Goal: Task Accomplishment & Management: Manage account settings

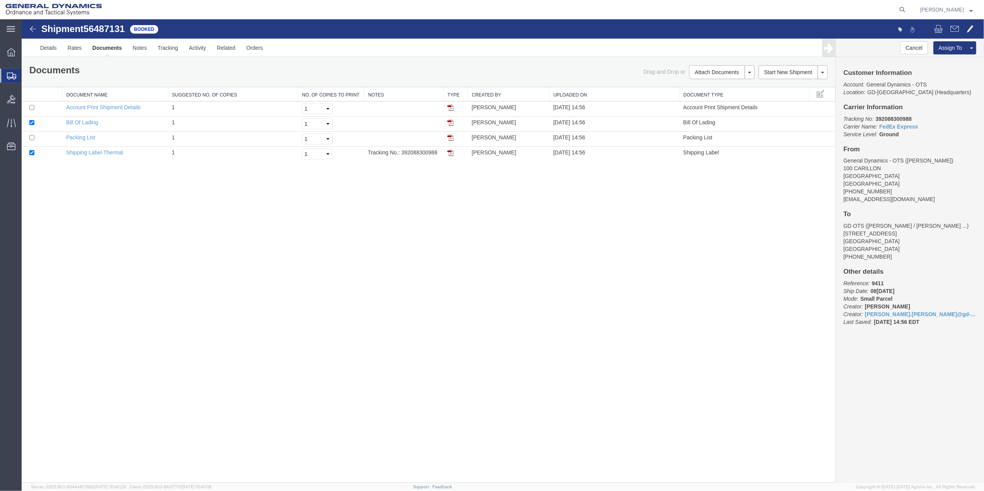
click at [0, 0] on span "Create Shipment" at bounding box center [0, 0] width 0 height 0
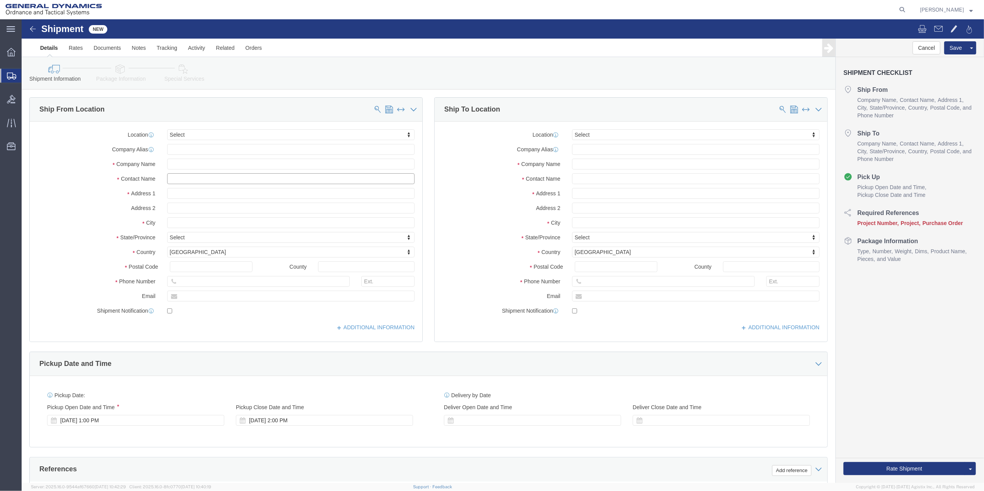
click input "text"
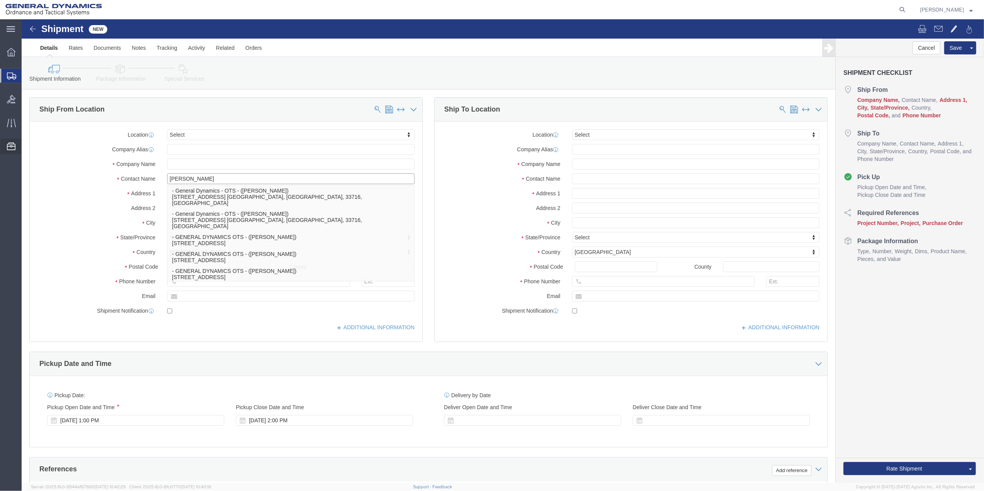
type input "[PERSON_NAME]"
click at [0, 0] on span "Address Book" at bounding box center [0, 0] width 0 height 0
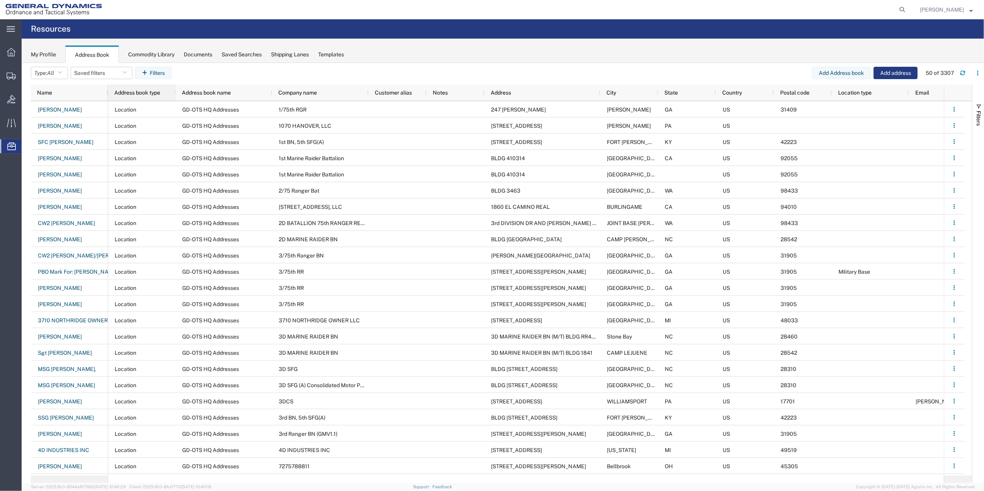
click at [127, 91] on span "Address book type" at bounding box center [137, 93] width 46 height 6
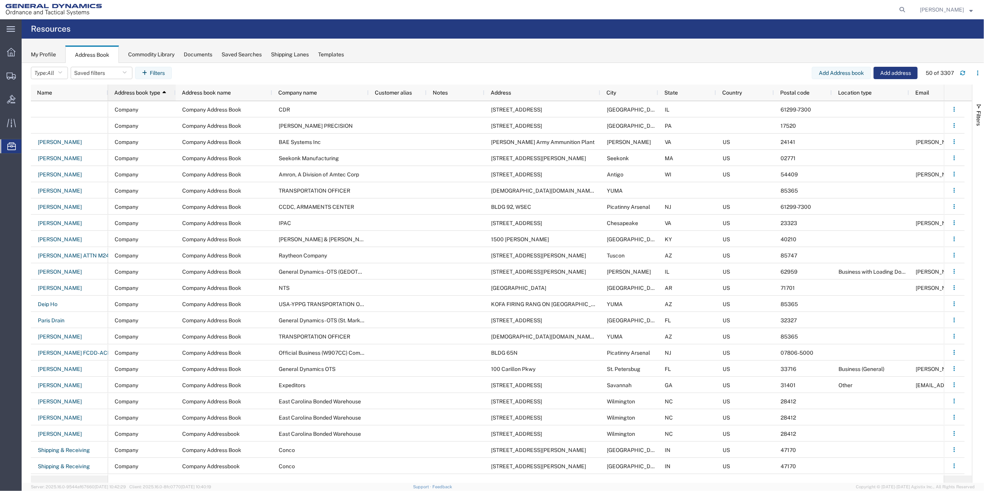
click at [127, 91] on span "Address book type" at bounding box center [137, 93] width 46 height 6
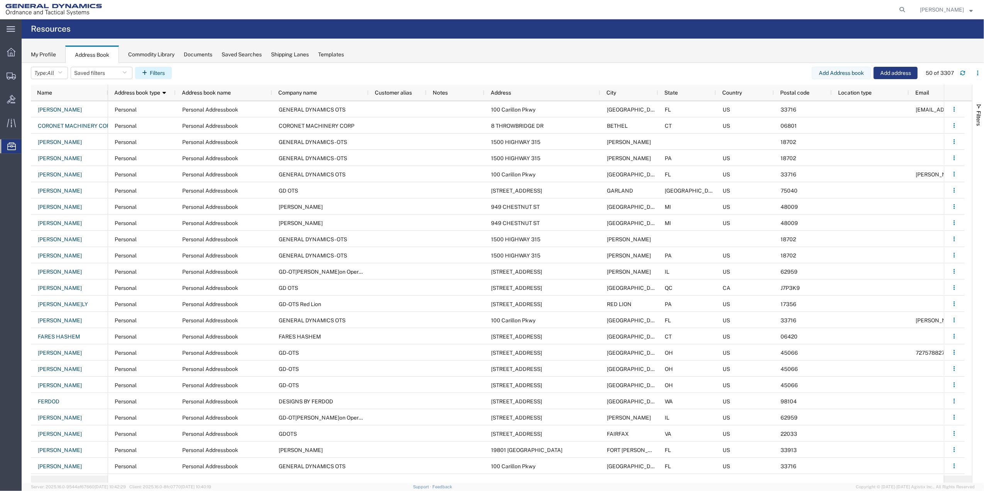
click at [164, 70] on button "Filters" at bounding box center [153, 73] width 37 height 12
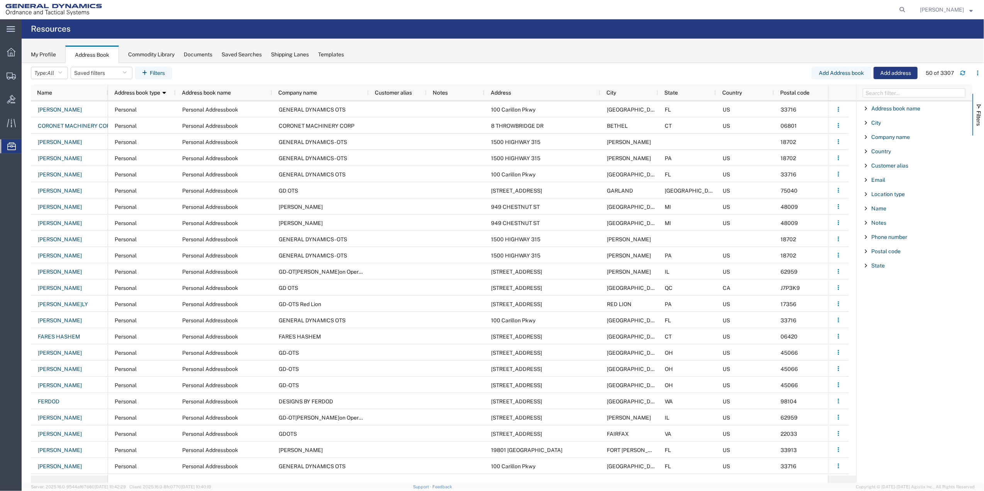
click at [866, 108] on span "Filter List 12 Filters" at bounding box center [866, 108] width 6 height 6
click at [76, 70] on button "Saved filters" at bounding box center [102, 73] width 62 height 12
click at [58, 71] on button "Type: All" at bounding box center [49, 73] width 37 height 12
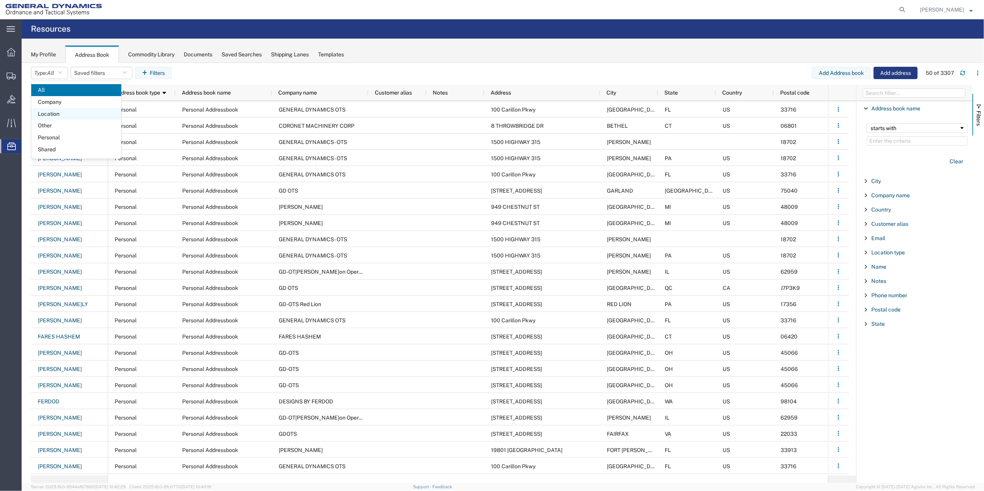
click at [53, 115] on span "Location" at bounding box center [76, 114] width 90 height 12
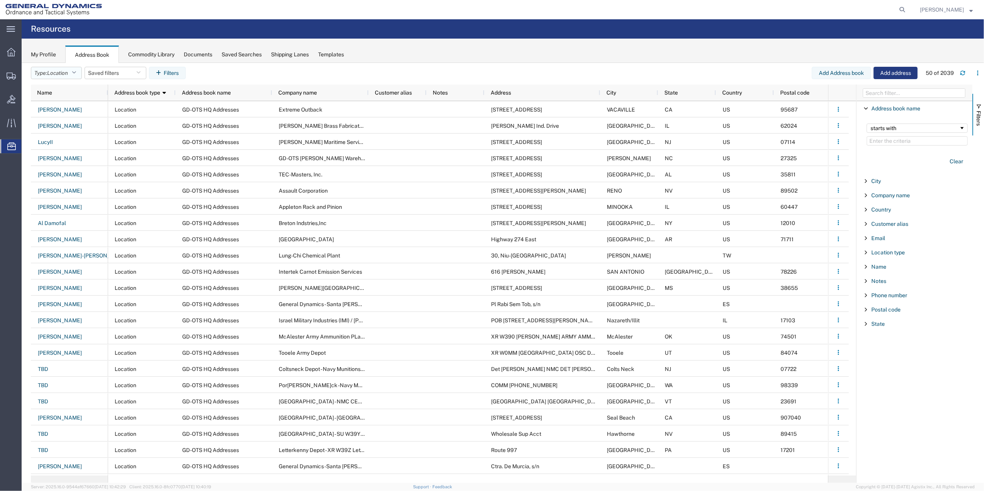
click at [76, 70] on icon "button" at bounding box center [74, 72] width 4 height 5
click at [219, 73] on agx-table-filter-chips "Type: Location All Company Location Other Personal Shared Saved filters Save as…" at bounding box center [421, 76] width 781 height 18
click at [78, 85] on div "Name" at bounding box center [71, 93] width 68 height 16
click at [52, 95] on div "Name" at bounding box center [71, 92] width 68 height 12
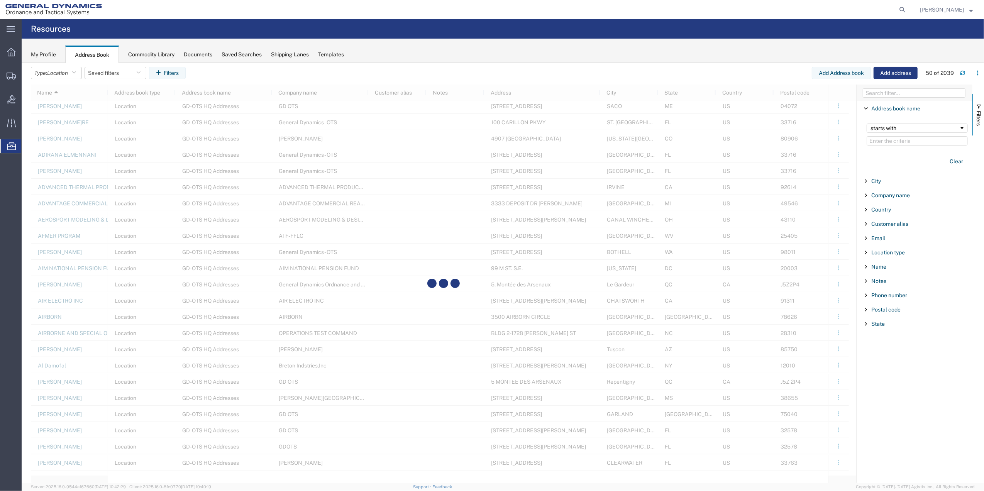
scroll to position [637, 0]
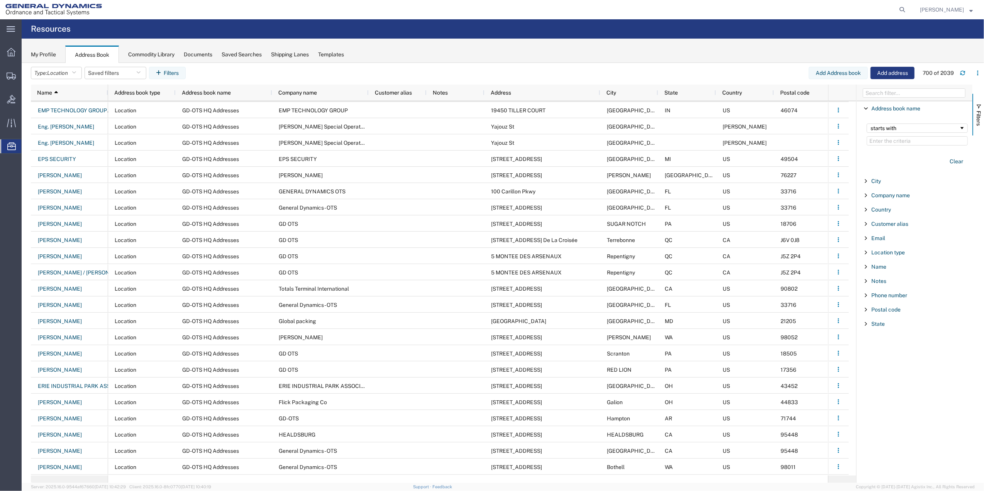
click at [856, 227] on div at bounding box center [857, 284] width 2 height 398
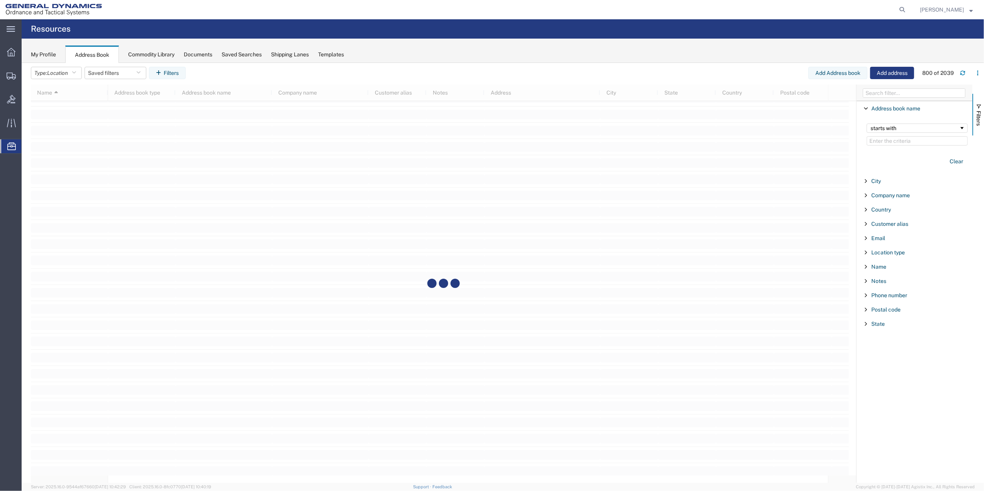
click at [859, 366] on div "Address book name Enabled Address book name starts with Clear City Enabled City…" at bounding box center [915, 292] width 116 height 382
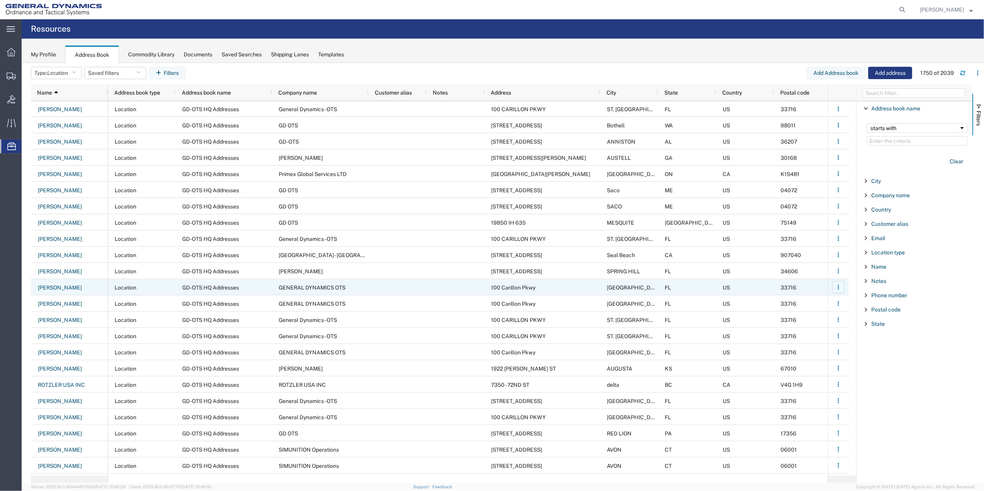
click at [840, 286] on icon "button" at bounding box center [838, 287] width 5 height 5
click at [813, 318] on link "Remove" at bounding box center [806, 320] width 57 height 14
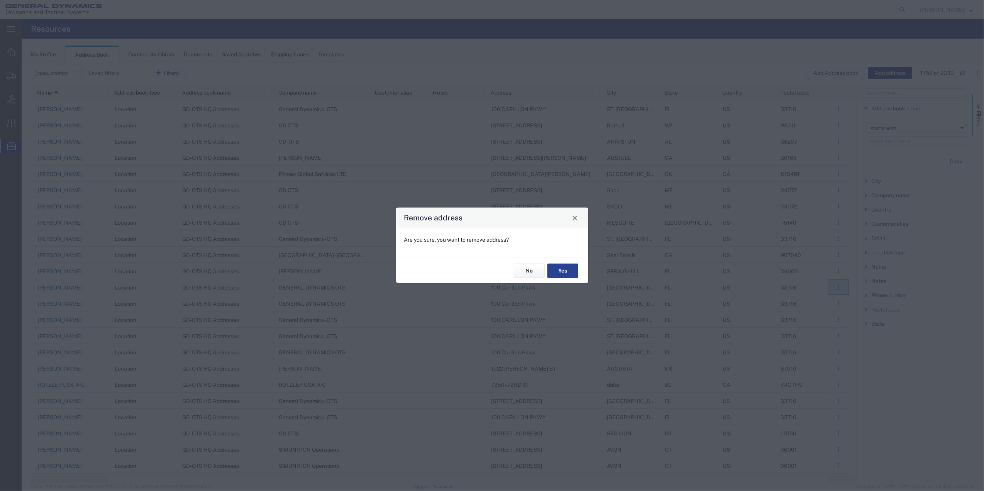
click at [555, 268] on button "Yes" at bounding box center [562, 271] width 31 height 14
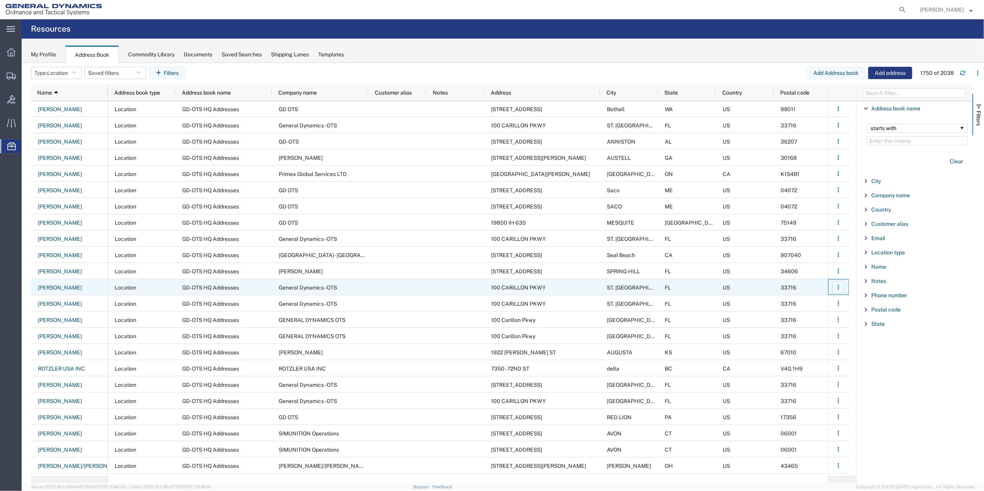
click at [836, 283] on button "button" at bounding box center [838, 287] width 12 height 12
click at [812, 318] on link "Remove" at bounding box center [806, 320] width 57 height 14
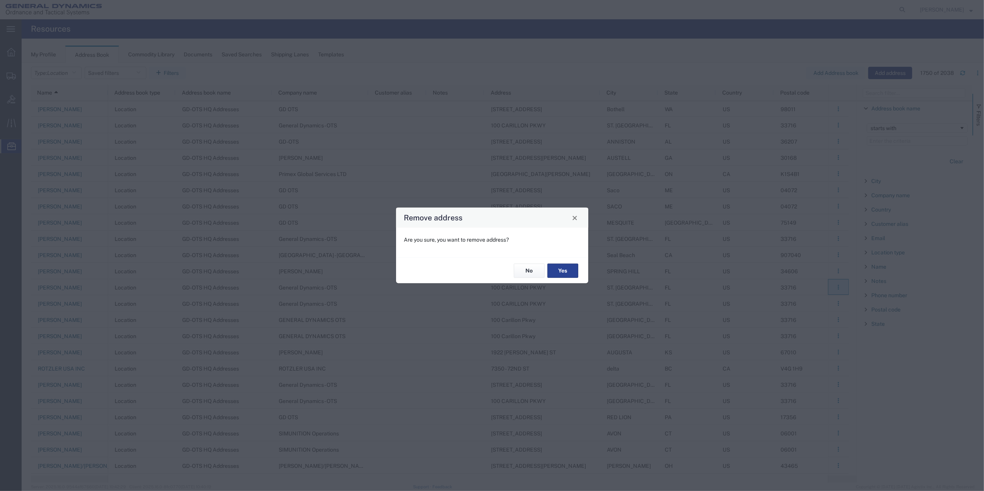
click at [571, 269] on button "Yes" at bounding box center [562, 271] width 31 height 14
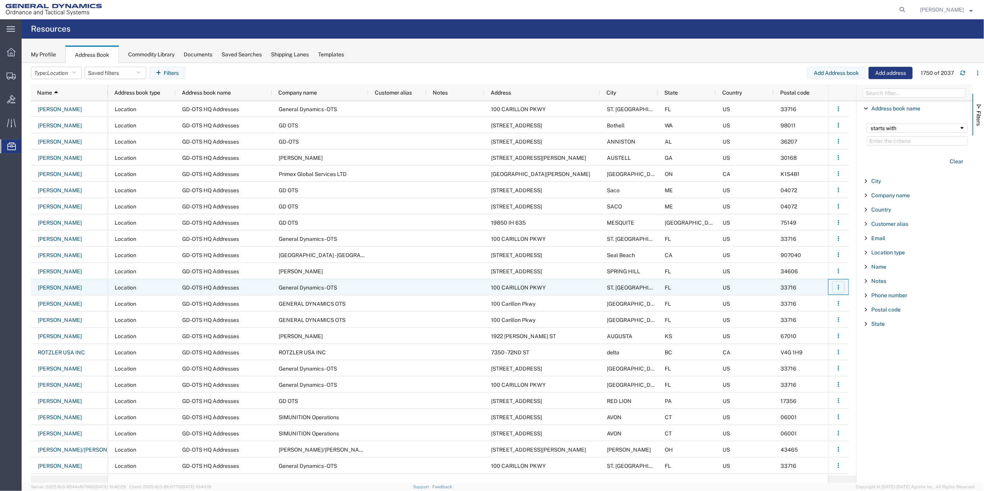
click at [840, 289] on icon "button" at bounding box center [838, 287] width 5 height 5
click at [798, 316] on link "Remove" at bounding box center [806, 320] width 57 height 14
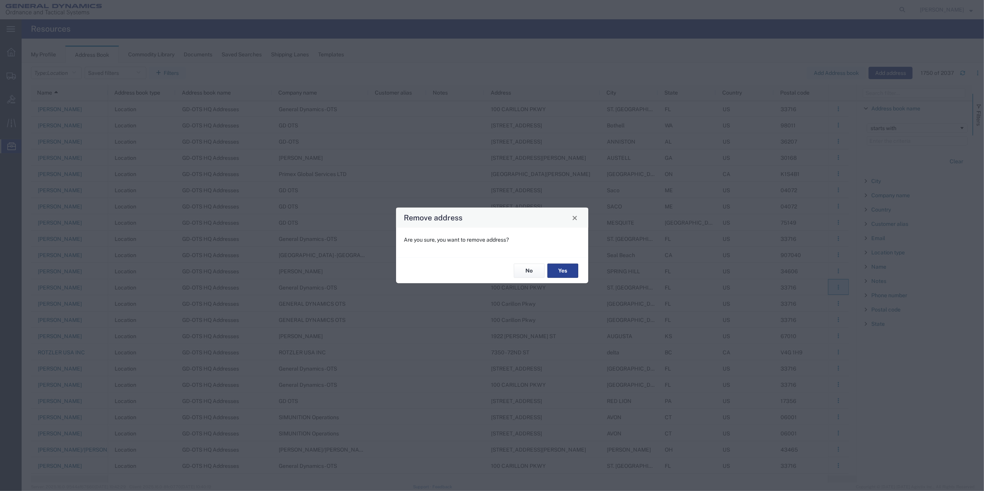
click at [560, 269] on button "Yes" at bounding box center [562, 271] width 31 height 14
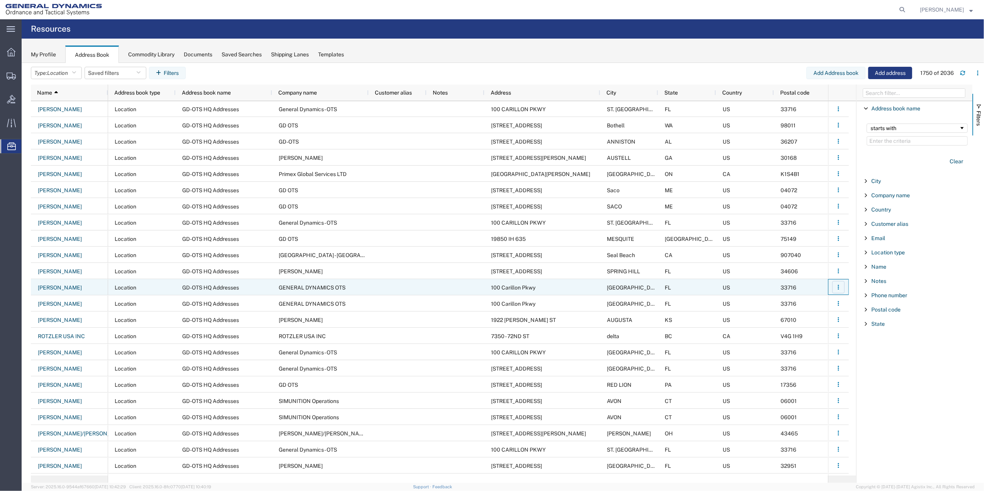
click at [836, 288] on icon "button" at bounding box center [838, 287] width 5 height 5
click at [802, 318] on link "Remove" at bounding box center [806, 320] width 57 height 14
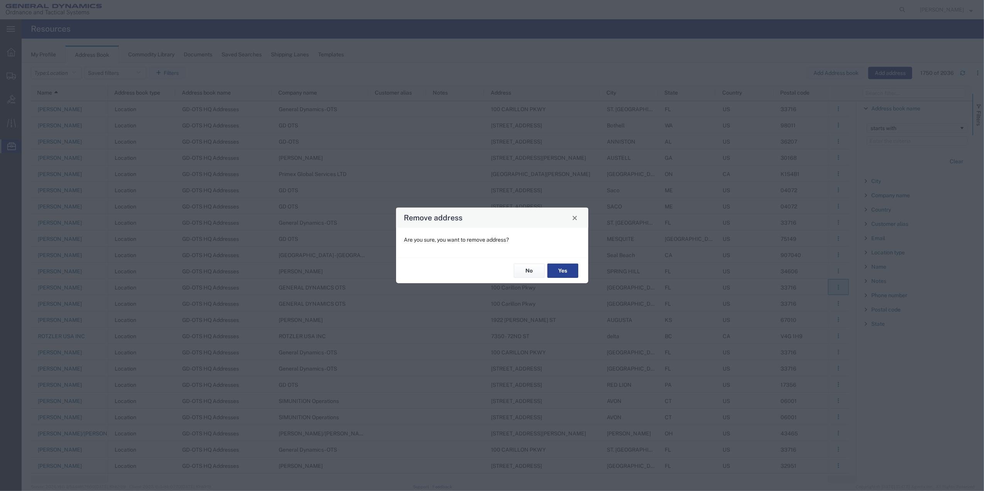
click at [571, 268] on button "Yes" at bounding box center [562, 271] width 31 height 14
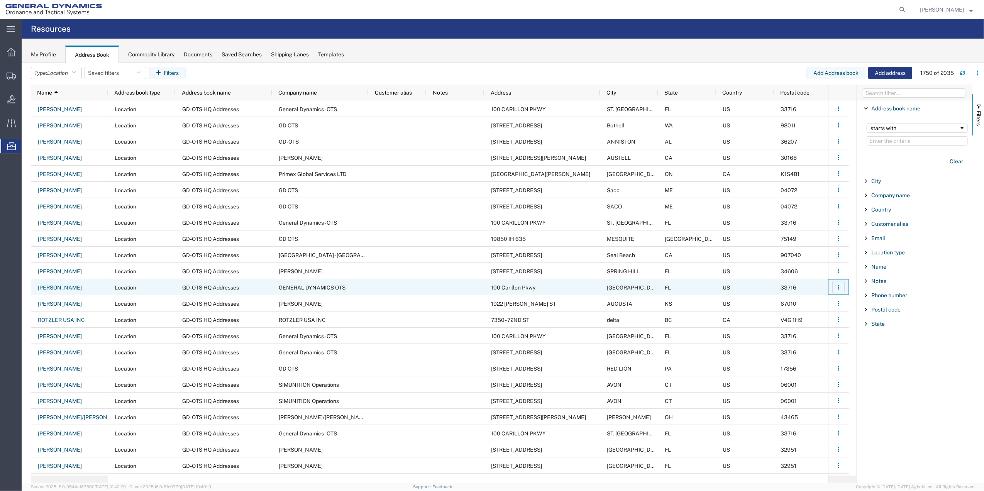
click at [837, 289] on icon "button" at bounding box center [838, 287] width 5 height 5
click at [815, 317] on link "Remove" at bounding box center [806, 320] width 57 height 14
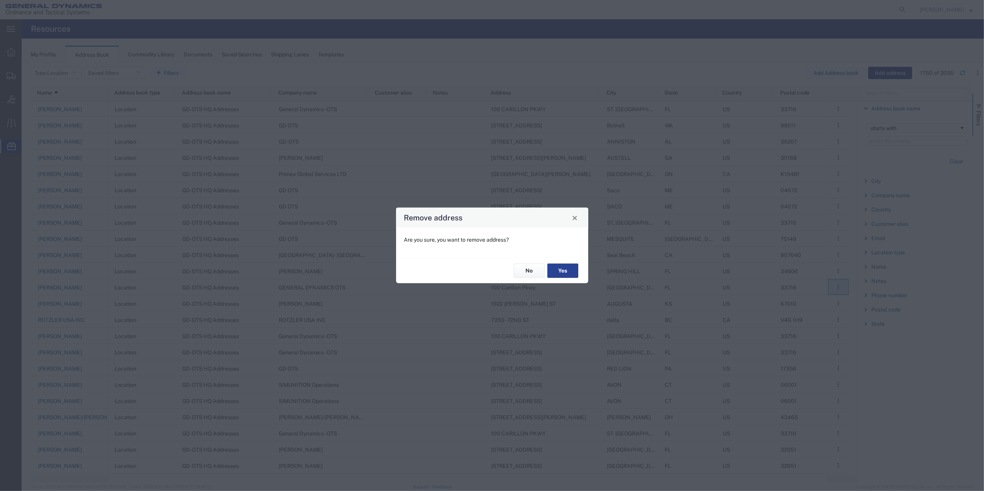
click at [552, 265] on button "Yes" at bounding box center [562, 271] width 31 height 14
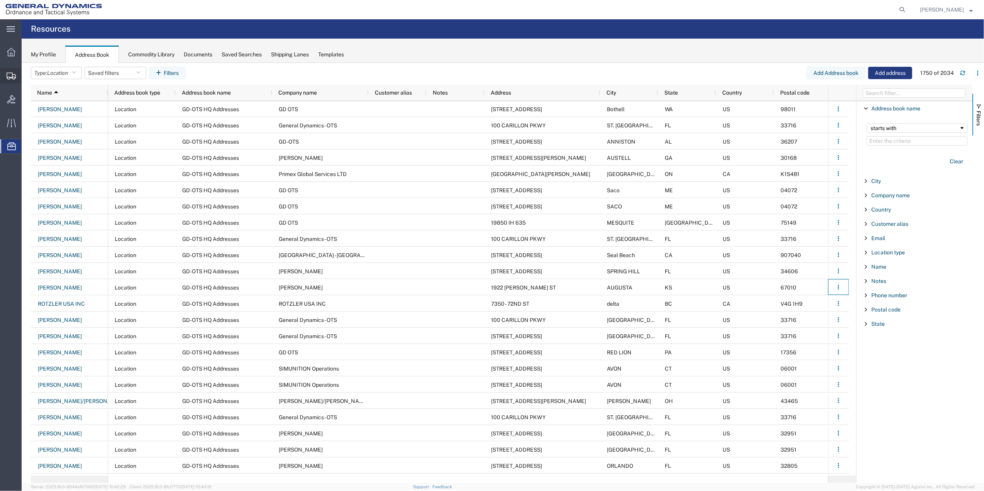
drag, startPoint x: 39, startPoint y: 101, endPoint x: 59, endPoint y: 99, distance: 20.2
click at [0, 0] on span "Create Shipment" at bounding box center [0, 0] width 0 height 0
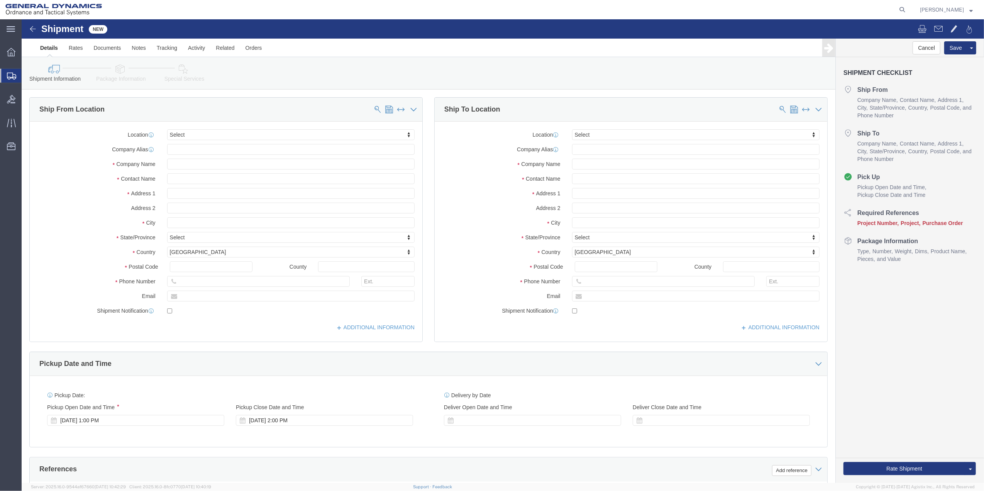
select select
click input "text"
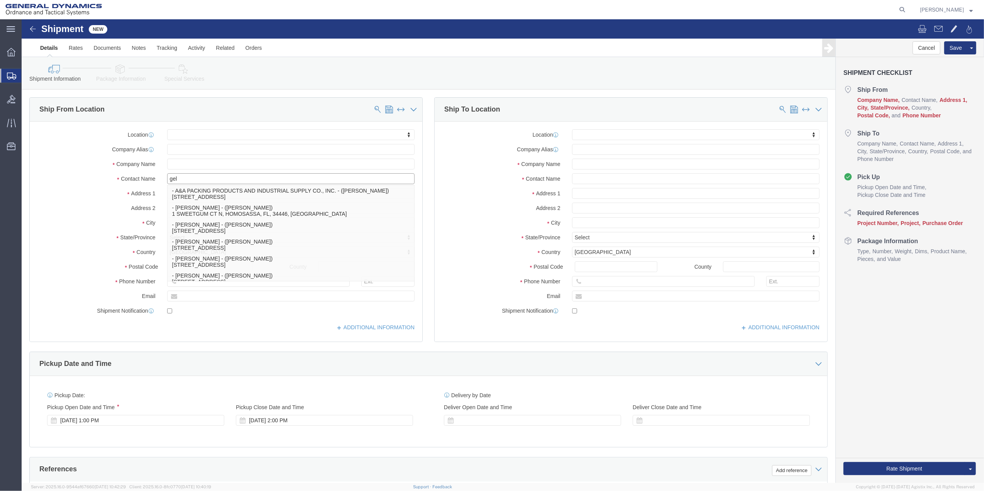
drag, startPoint x: 181, startPoint y: 160, endPoint x: 95, endPoint y: 151, distance: 86.9
click input "gel"
drag, startPoint x: 95, startPoint y: 151, endPoint x: 81, endPoint y: 151, distance: 14.3
click div "Location My Profile Location GD-OTS [GEOGRAPHIC_DATA] (Commerce) GD-OTS [GEOGRA…"
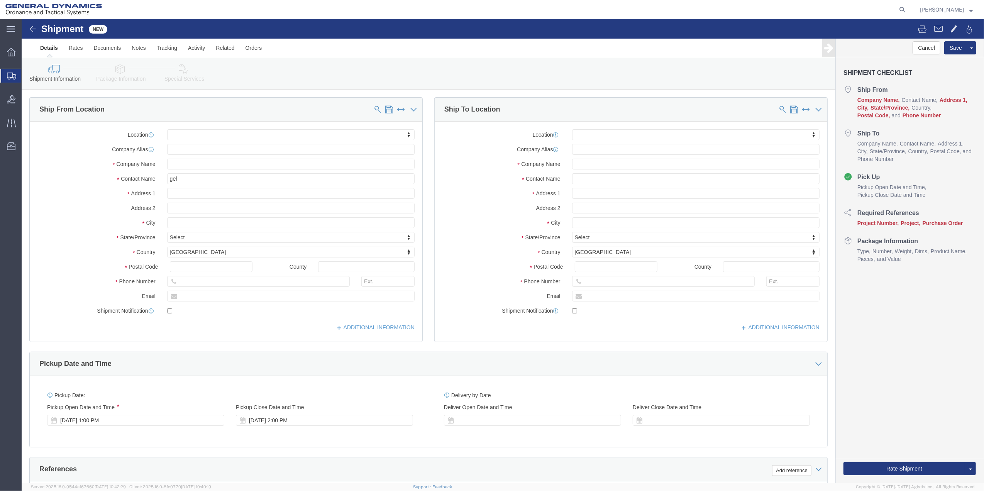
click div "Location My Profile Location GD-OTS [GEOGRAPHIC_DATA] (Commerce) GD-OTS [GEOGRA…"
click input "gel"
type input "[PERSON_NAME]"
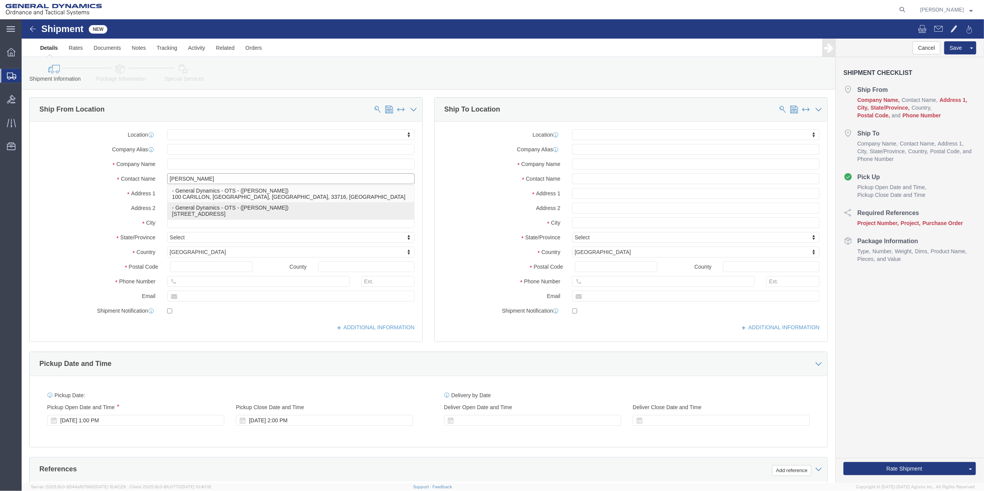
click p "- General Dynamics - OTS - ([PERSON_NAME]) [STREET_ADDRESS]"
select select "FL"
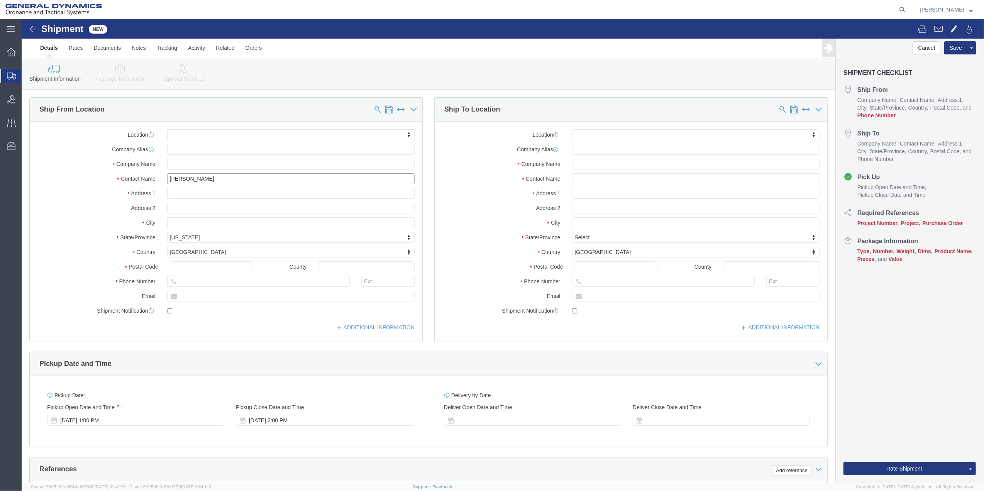
type input "[PERSON_NAME]"
click input "text"
paste input "[PERSON_NAME]s[PERSON_NAME]ia@gd-ots."
drag, startPoint x: 190, startPoint y: 263, endPoint x: 166, endPoint y: 261, distance: 24.4
click input "[PERSON_NAME]s[PERSON_NAME]ia@gd-ots."
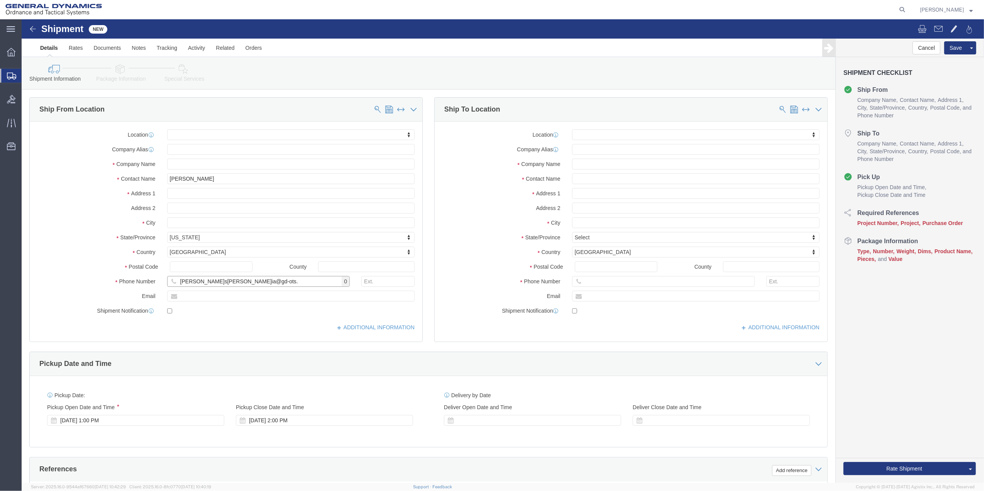
type input "[PERSON_NAME]s[PERSON_NAME]ia@gd-ots."
click label "Phone Number"
drag, startPoint x: 189, startPoint y: 261, endPoint x: 109, endPoint y: 262, distance: 79.9
click input "[PERSON_NAME]s[PERSON_NAME]ia@gd-ots."
click label "Phone Number"
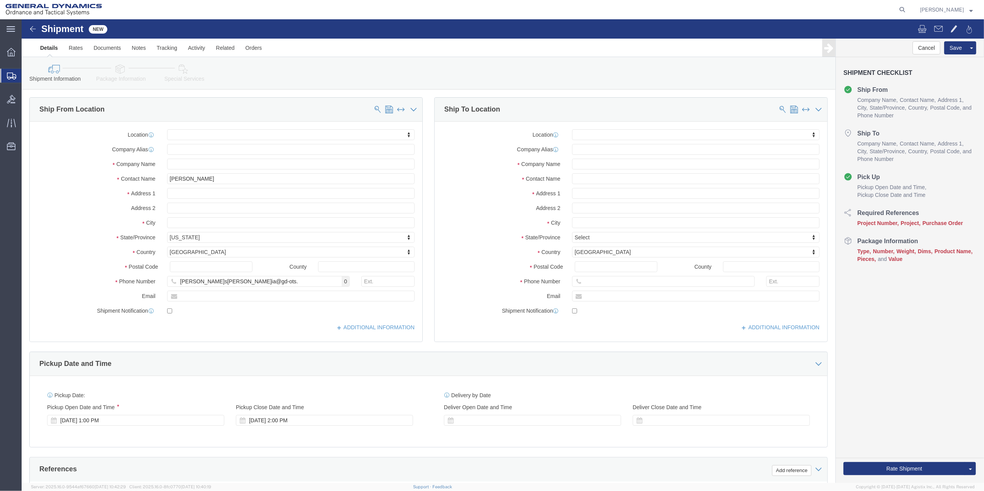
click label "Phone Number"
drag, startPoint x: 109, startPoint y: 262, endPoint x: 164, endPoint y: 258, distance: 55.7
click label "Phone Number"
drag, startPoint x: 164, startPoint y: 258, endPoint x: 187, endPoint y: 262, distance: 23.2
click input "[PERSON_NAME]s[PERSON_NAME]ia@gd-ots."
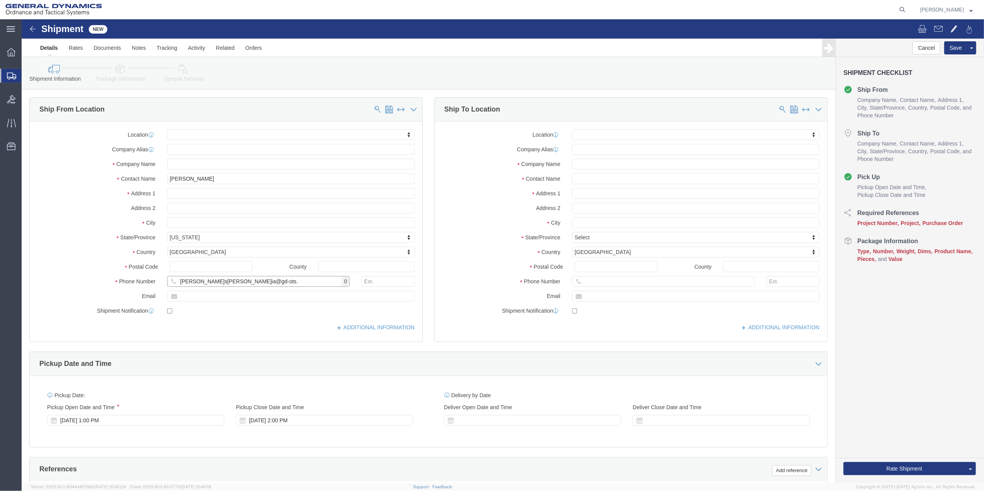
drag, startPoint x: 189, startPoint y: 263, endPoint x: 168, endPoint y: 262, distance: 20.5
click input "[PERSON_NAME]s[PERSON_NAME]ia@gd-ots."
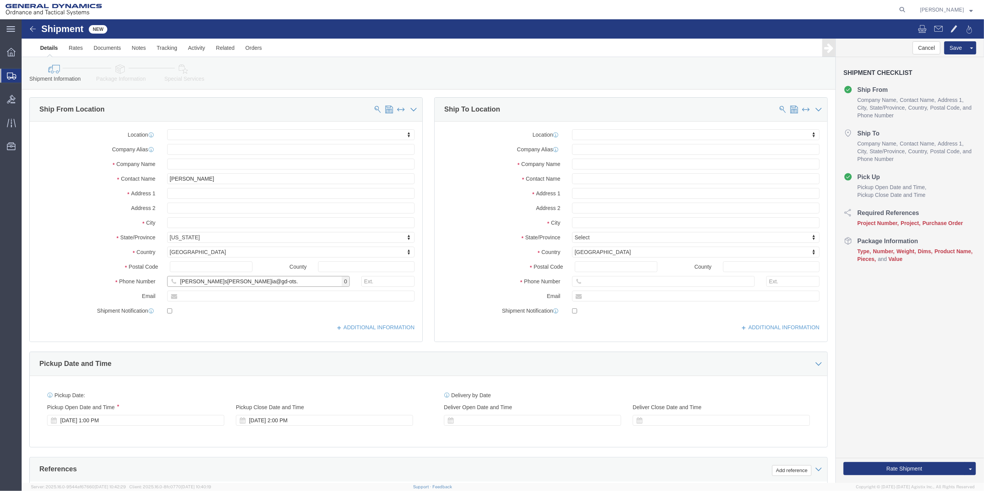
click input "[PERSON_NAME]s[PERSON_NAME]ia@gd-ots."
drag, startPoint x: 157, startPoint y: 261, endPoint x: 181, endPoint y: 261, distance: 24.3
click input "[PERSON_NAME]s[PERSON_NAME]ia@gd-ots."
click input "[PERSON_NAME]"
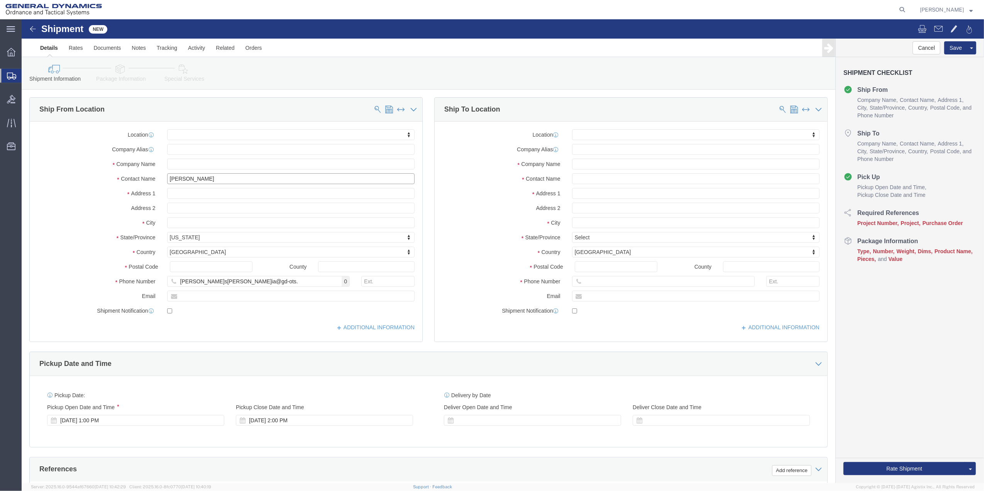
click input "[PERSON_NAME]"
paste input "[PERSON_NAME].[PERSON_NAME]"
click input "[PERSON_NAME].[PERSON_NAME]"
type input "[PERSON_NAME]"
click input "[PERSON_NAME]s[PERSON_NAME]ia@gd-ots."
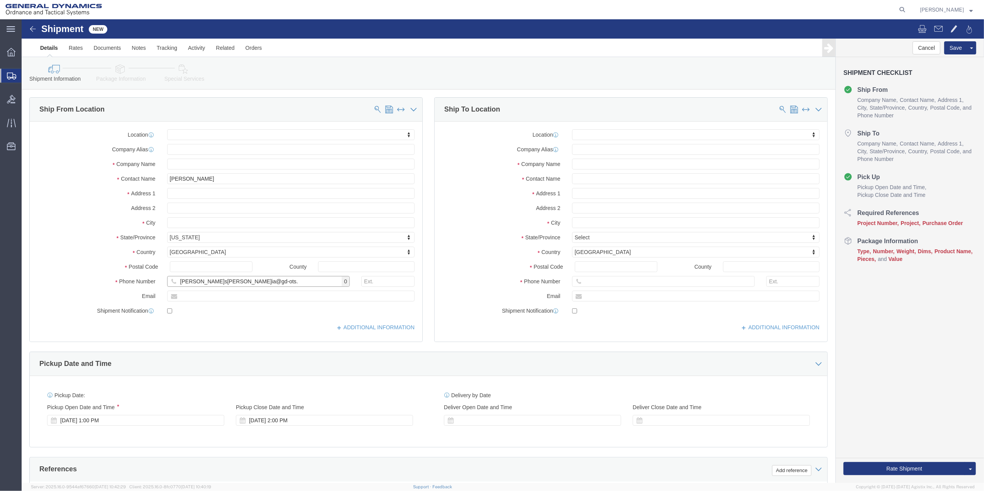
click input "[PERSON_NAME]s[PERSON_NAME]ia@gd-ots."
click label "Phone Number"
drag, startPoint x: 127, startPoint y: 264, endPoint x: 235, endPoint y: 261, distance: 108.1
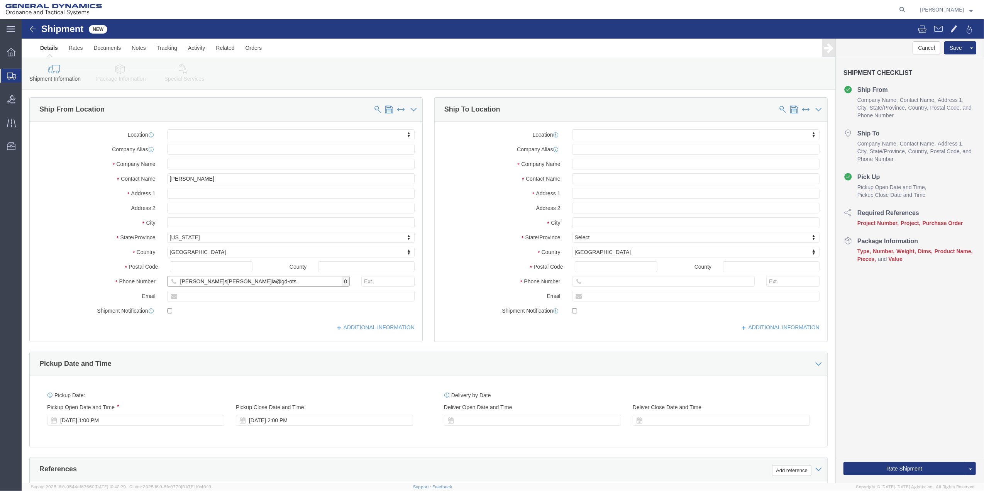
click input "[PERSON_NAME]s[PERSON_NAME]ia@gd-ots."
click input "text"
paste input "[PERSON_NAME]s[PERSON_NAME]ia@gd-ots."
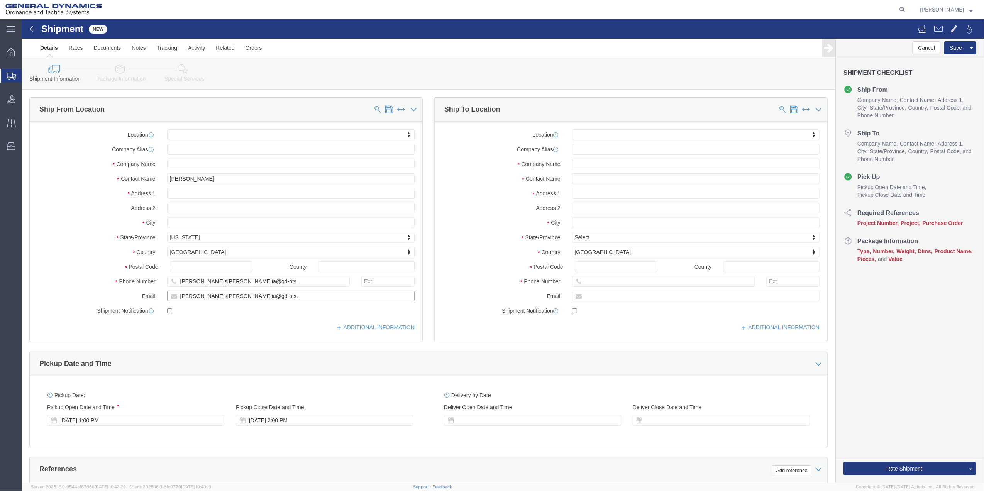
type input "[PERSON_NAME]s[PERSON_NAME]ia@gd-ots."
click div "Location My Profile Location GD-OTS [GEOGRAPHIC_DATA] (Commerce) GD-OTS [GEOGRA…"
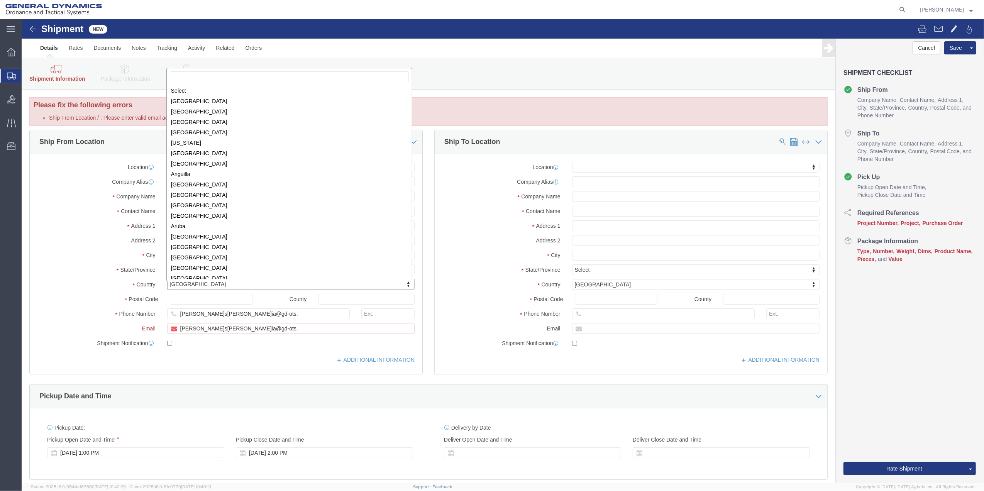
scroll to position [2346, 0]
click div "Select [GEOGRAPHIC_DATA] [GEOGRAPHIC_DATA] [GEOGRAPHIC_DATA] [GEOGRAPHIC_DATA] …"
click input "[PERSON_NAME]s[PERSON_NAME]ia@gd-ots."
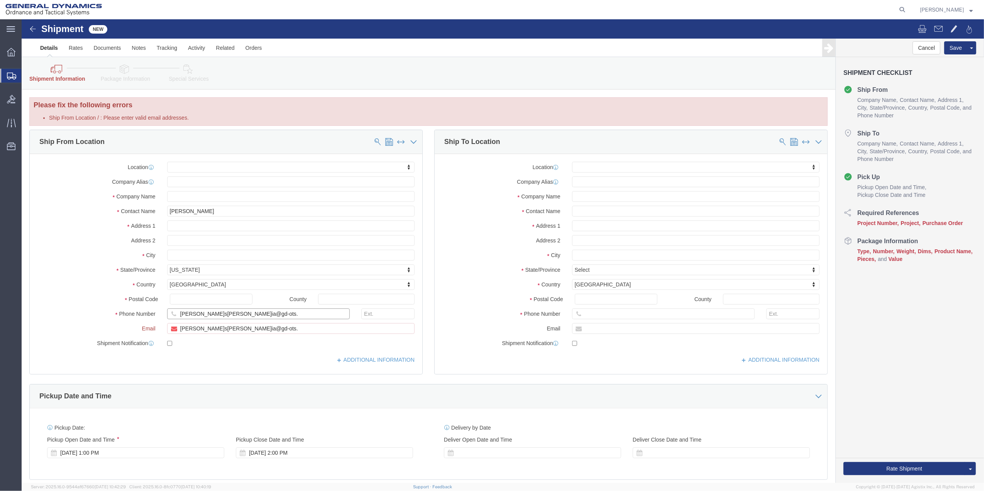
click input "[PERSON_NAME]s[PERSON_NAME]ia@gd-ots."
paste input "[PHONE_NUMBER]"
type input "[PHONE_NUMBER]"
click span
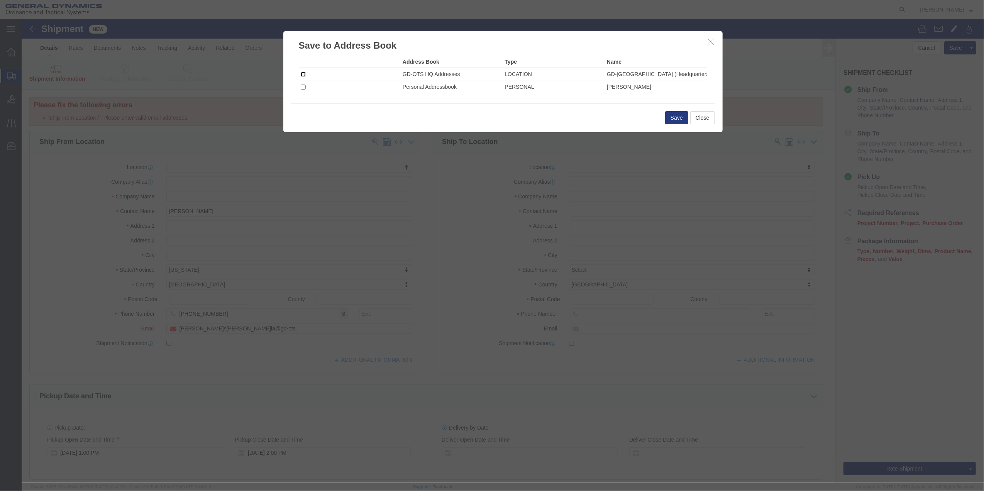
click input "checkbox"
checkbox input "true"
click button "Save"
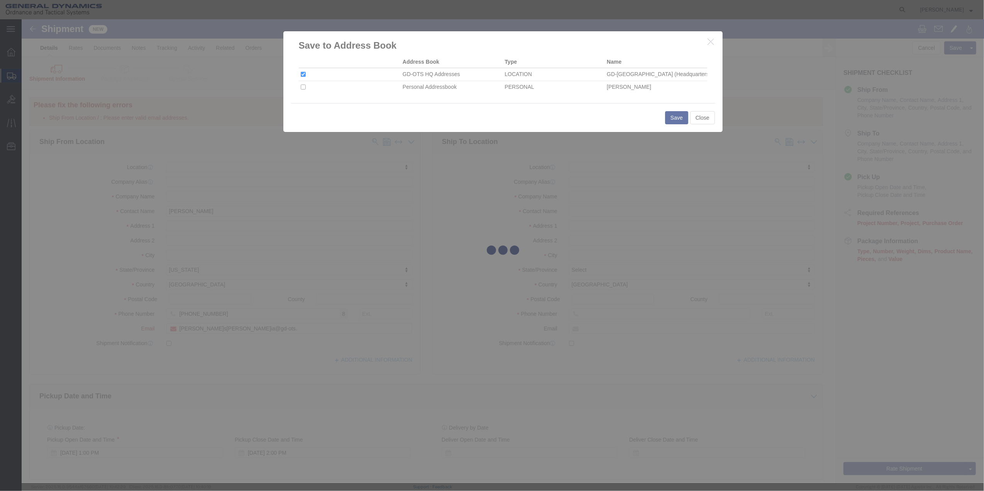
click at [574, 256] on div at bounding box center [503, 251] width 962 height 464
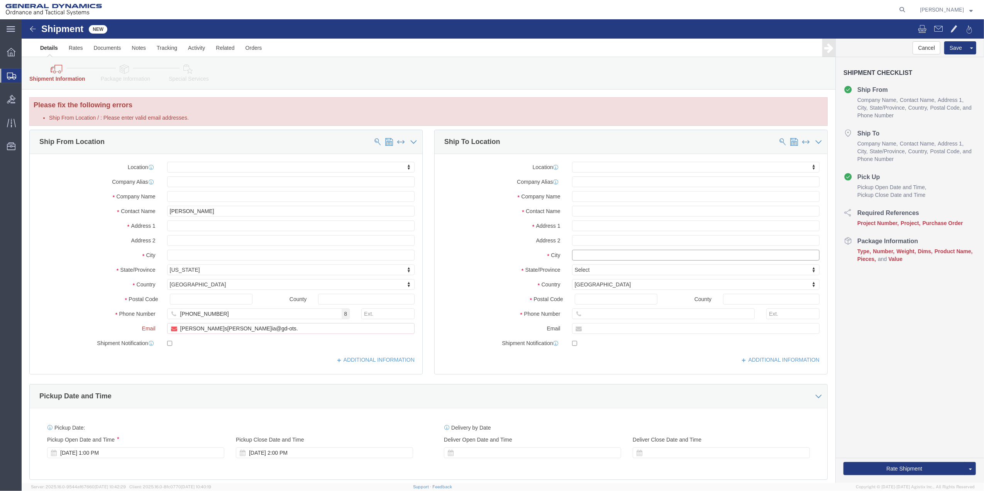
click input "text"
type input "[PERSON_NAME][GEOGRAPHIC_DATA]"
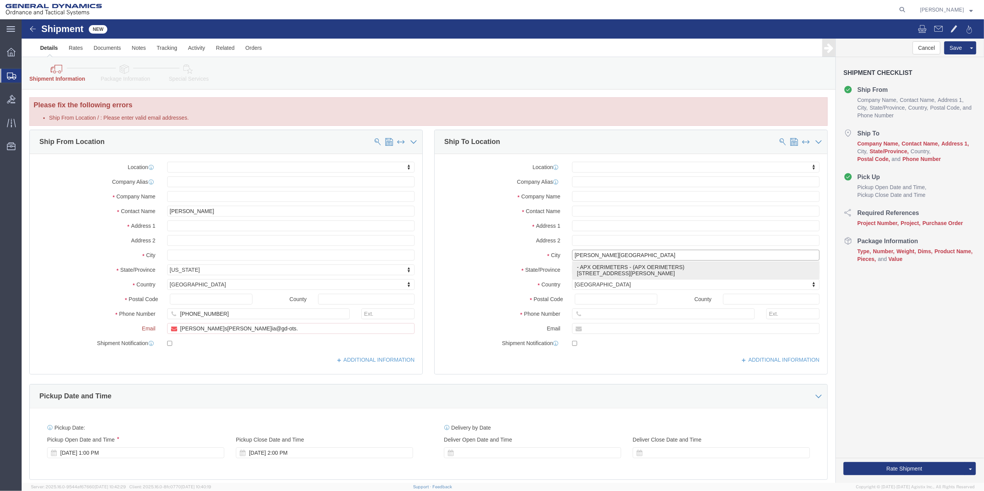
click p "- APX OERIMETERS - (APX OERIMETERS) [STREET_ADDRESS][PERSON_NAME]"
select select "IL"
type input "[PERSON_NAME][GEOGRAPHIC_DATA]"
click input "[PHONE_NUMBER]"
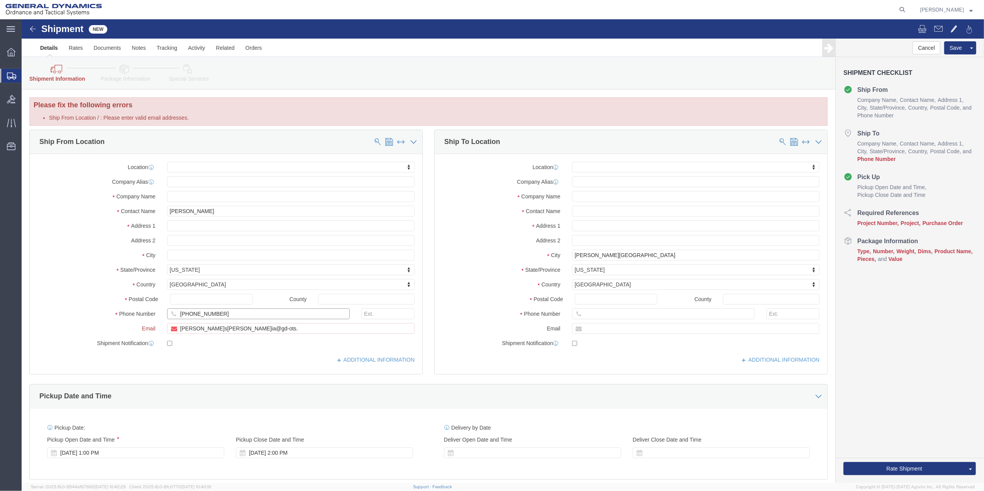
click input "[PHONE_NUMBER]"
click input "text"
paste input "[PHONE_NUMBER]"
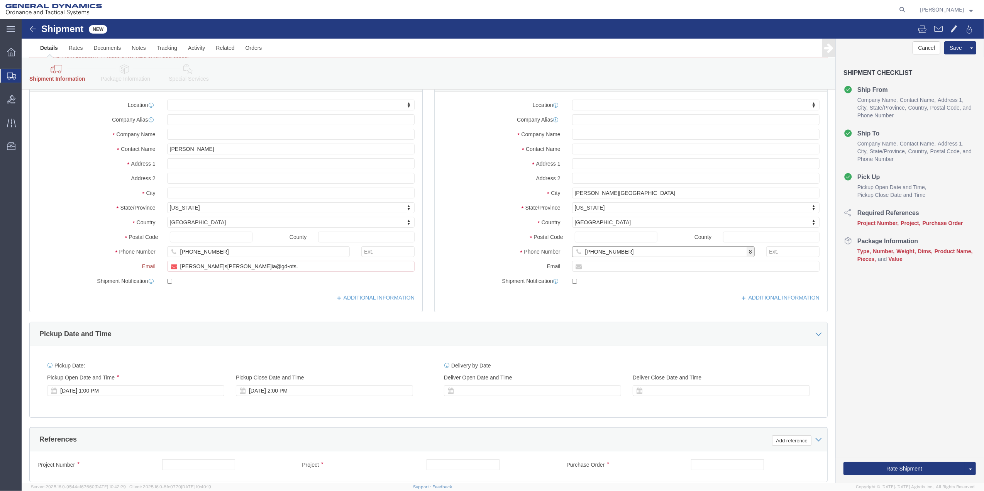
scroll to position [235, 0]
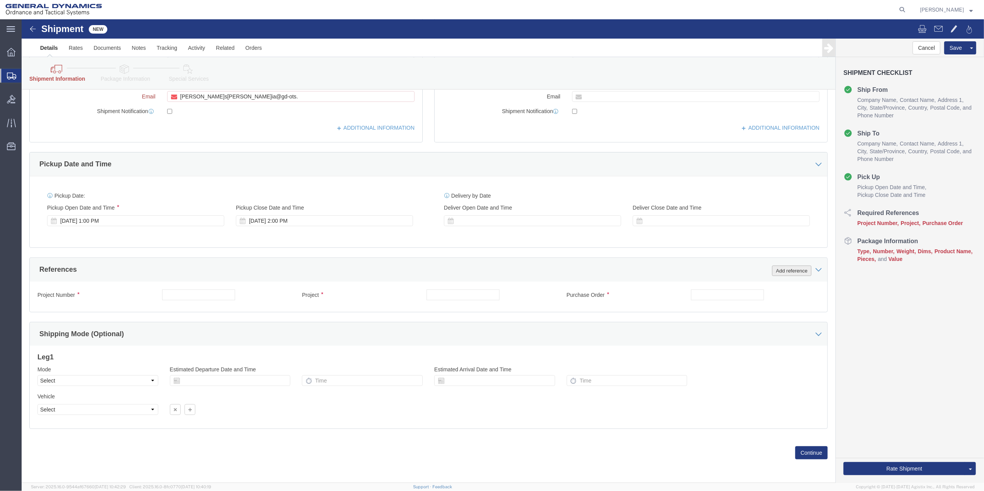
type input "[PHONE_NUMBER]"
click button "Add reference"
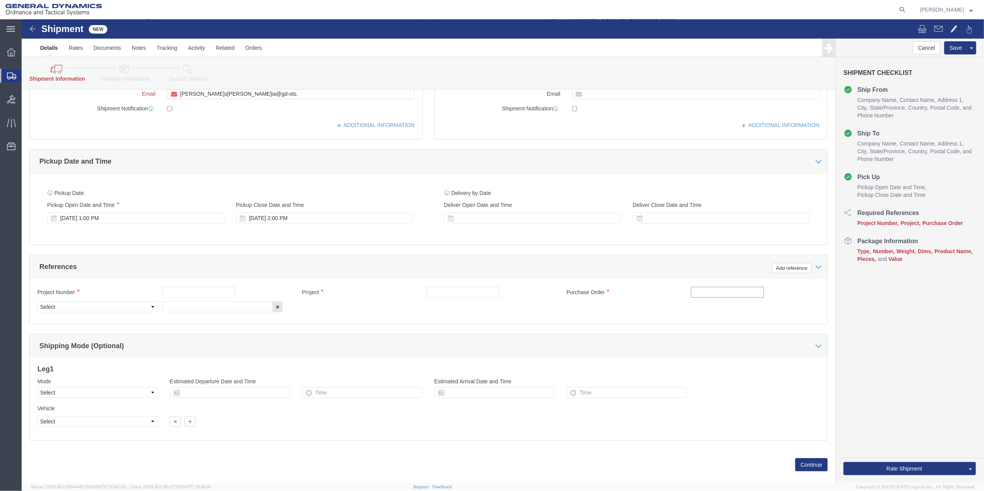
click input "text"
type input "GAS"
drag, startPoint x: 444, startPoint y: 278, endPoint x: 428, endPoint y: 277, distance: 16.2
click input "text"
paste input "GAS"
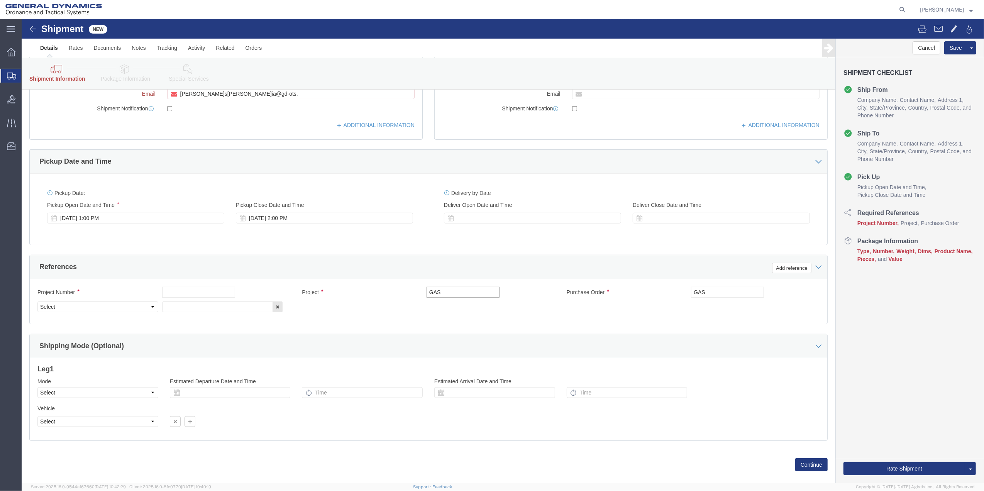
type input "GAS"
click input "text"
paste input "GAS"
type input "GAS"
click input "text"
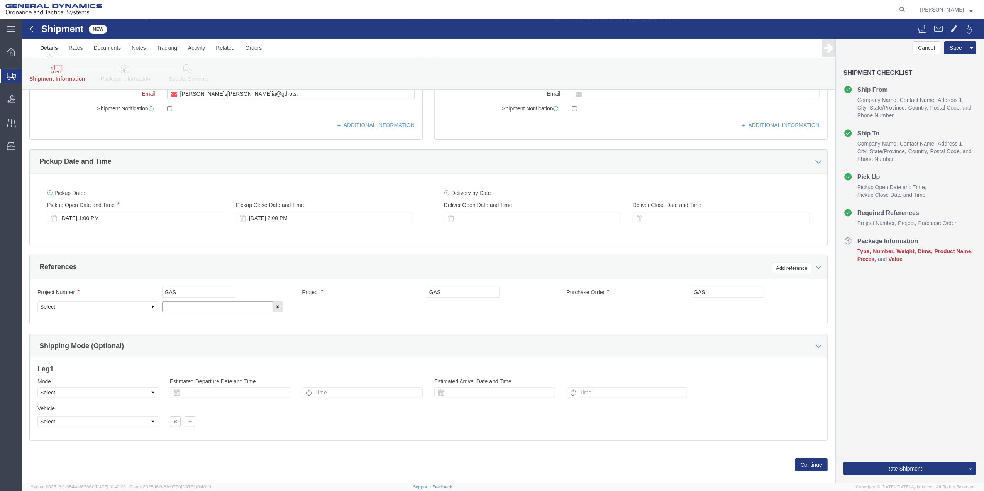
paste input "GAS"
type input "GAS"
drag, startPoint x: 116, startPoint y: 290, endPoint x: 107, endPoint y: 286, distance: 9.5
click select "Select Account Type Activity ID Airline Appointment Number ASN Batch Request # …"
select select "DEPT"
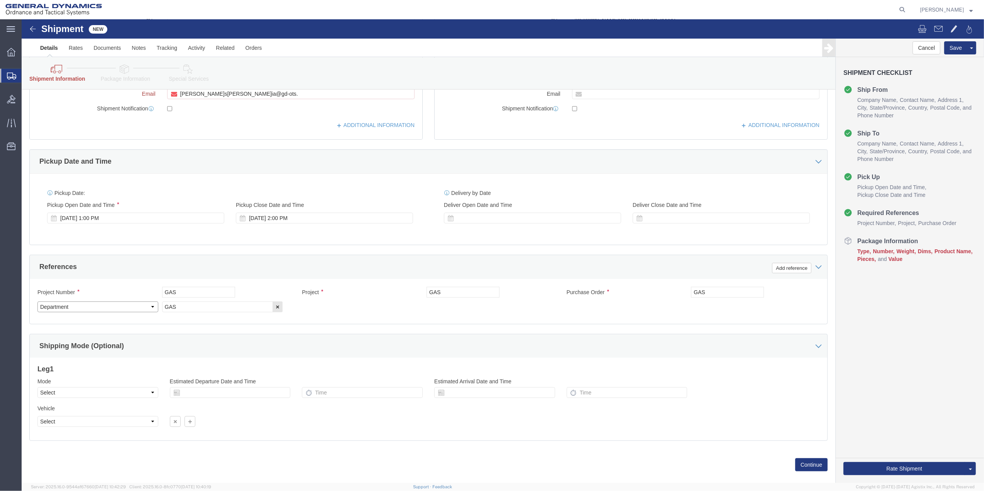
click select "Select Account Type Activity ID Airline Appointment Number ASN Batch Request # …"
click link "Package Information"
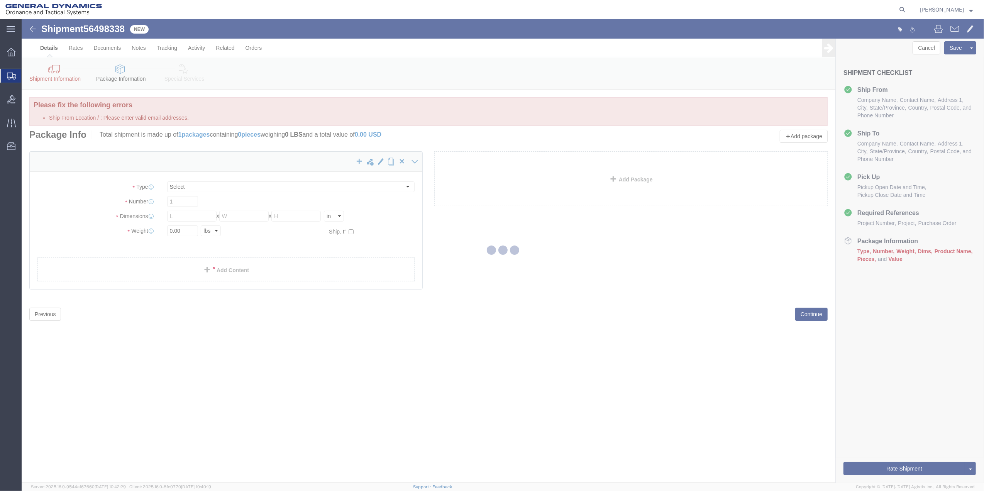
select select "CBOX"
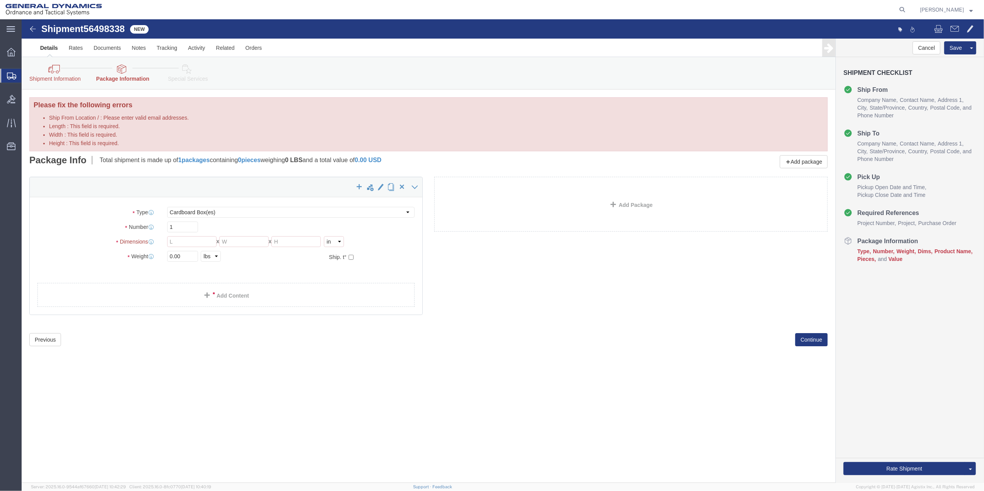
click icon
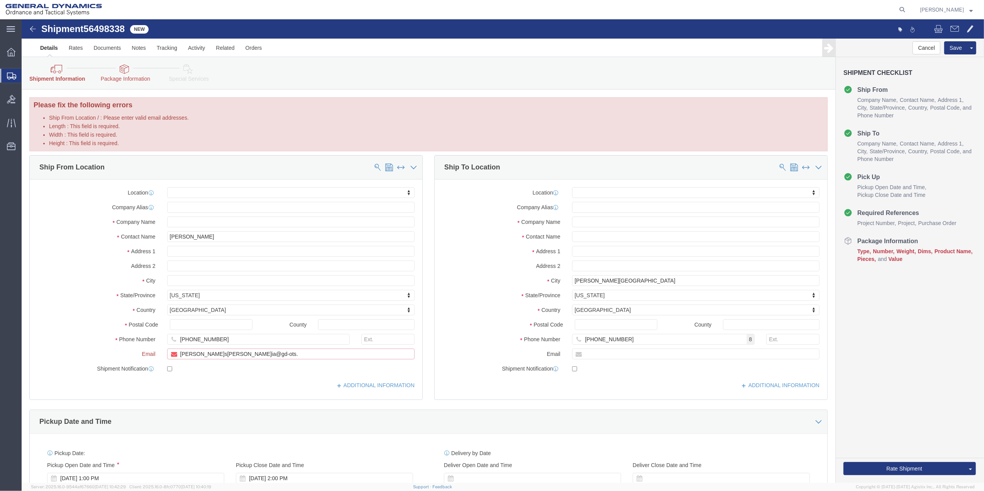
click input "[PERSON_NAME]s[PERSON_NAME]ia@gd-ots."
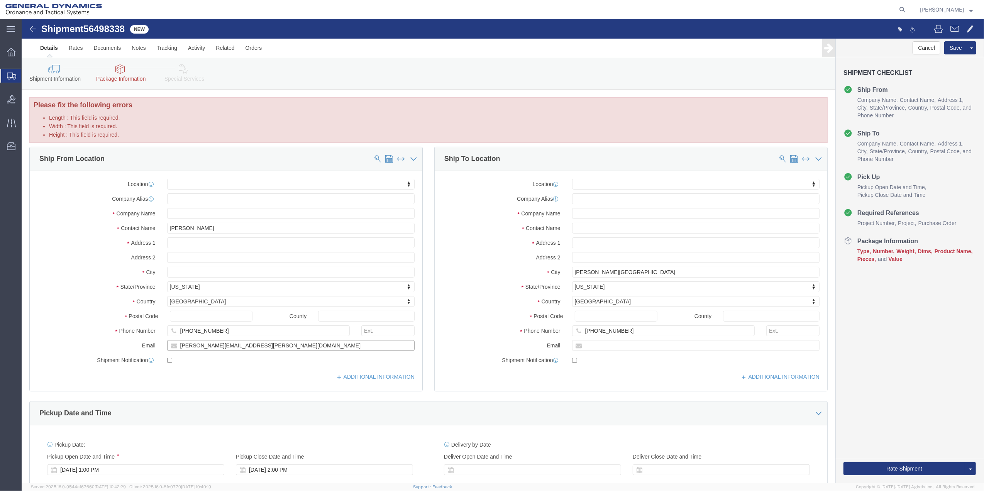
type input "[PERSON_NAME][EMAIL_ADDRESS][PERSON_NAME][DOMAIN_NAME]"
click span
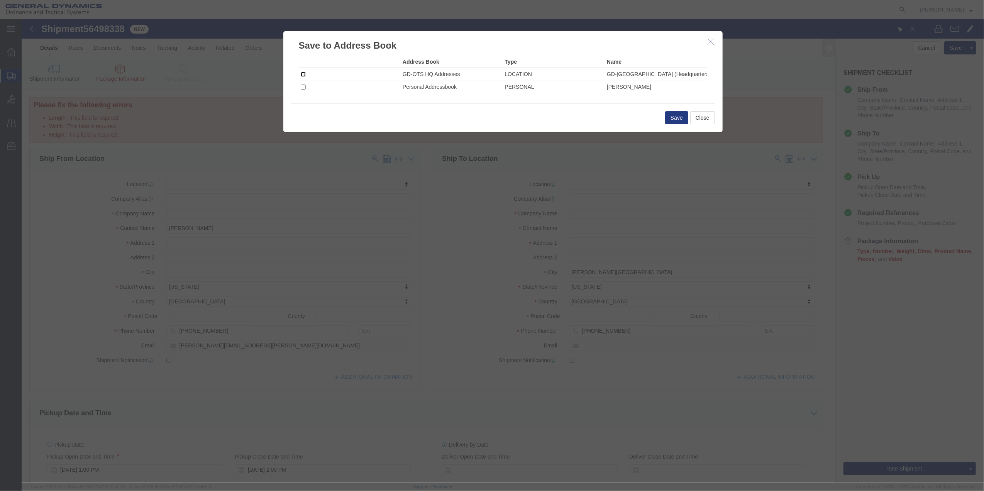
click input "checkbox"
checkbox input "true"
click button "Save"
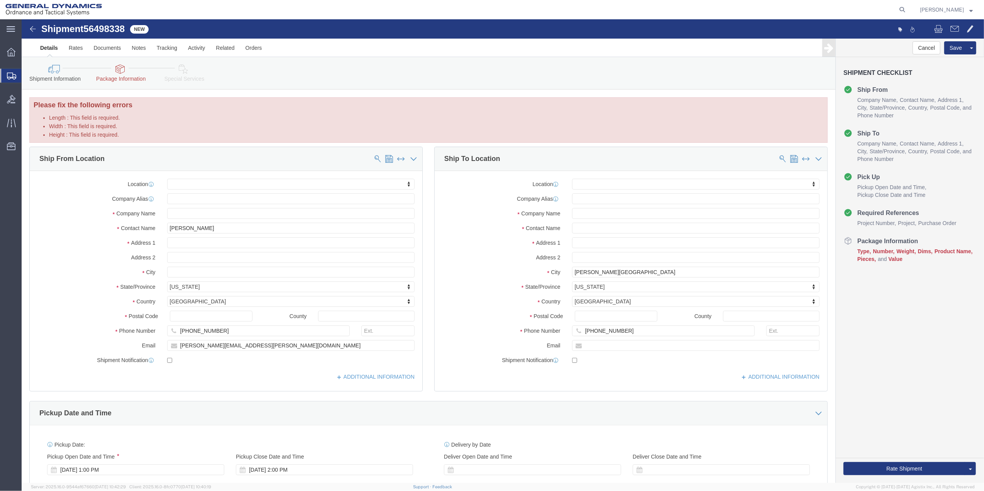
click icon
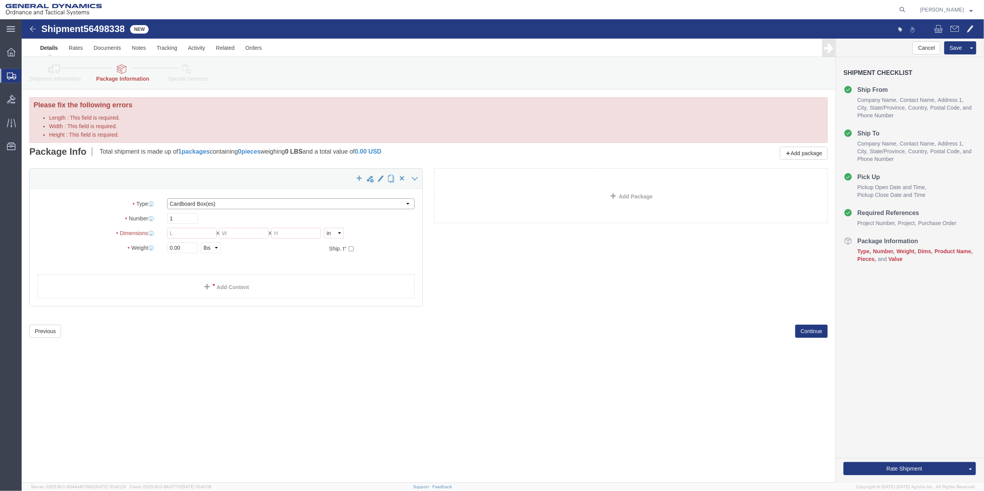
click select "Select Bale(s) Basket(s) Bolt(s) Bottle(s) Buckets Bulk Bundle(s) Can(s) Cardbo…"
select select "ENV"
click select "Select Bale(s) Basket(s) Bolt(s) Bottle(s) Buckets Bulk Bundle(s) Can(s) Cardbo…"
type input "9.50"
type input "12.50"
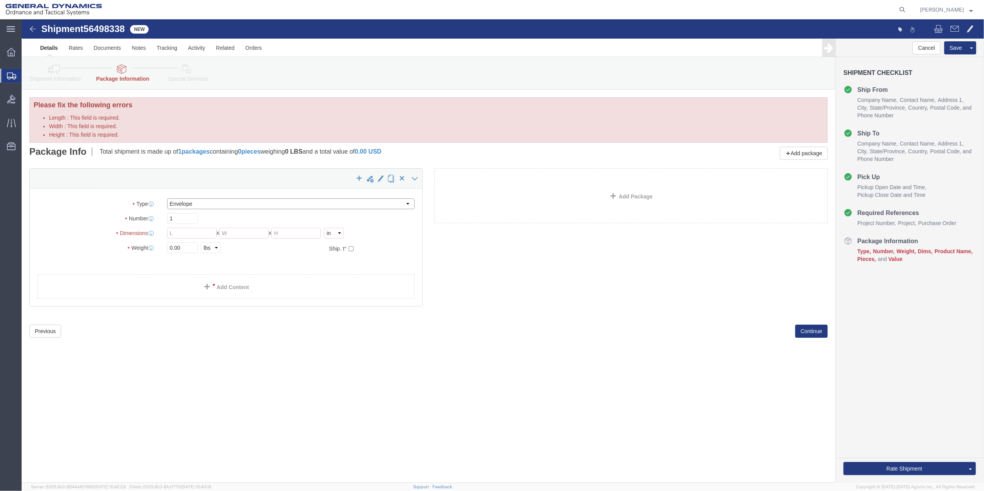
type input "0.25"
type input "1"
click div "1 x Envelope Package Type Select Bale(s) Basket(s) Bolt(s) Bottle(s) Buckets Bu…"
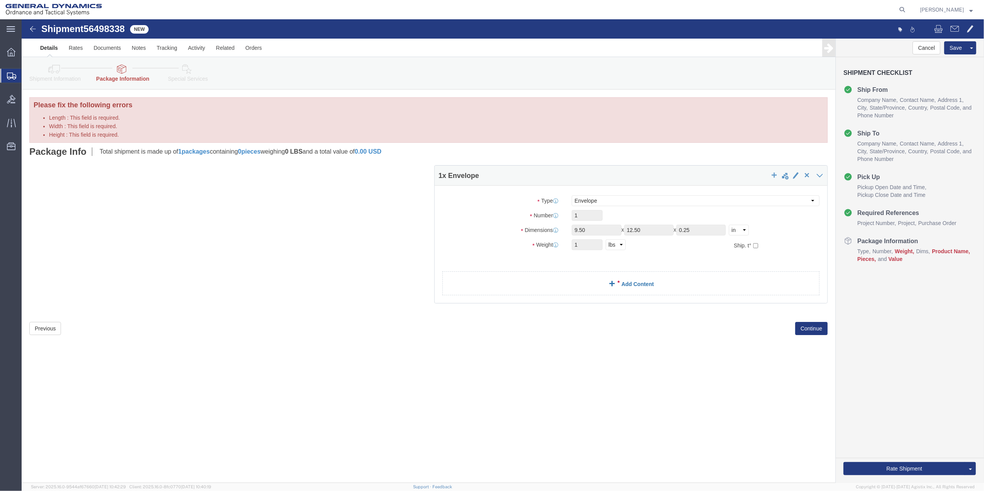
click link "Add Content"
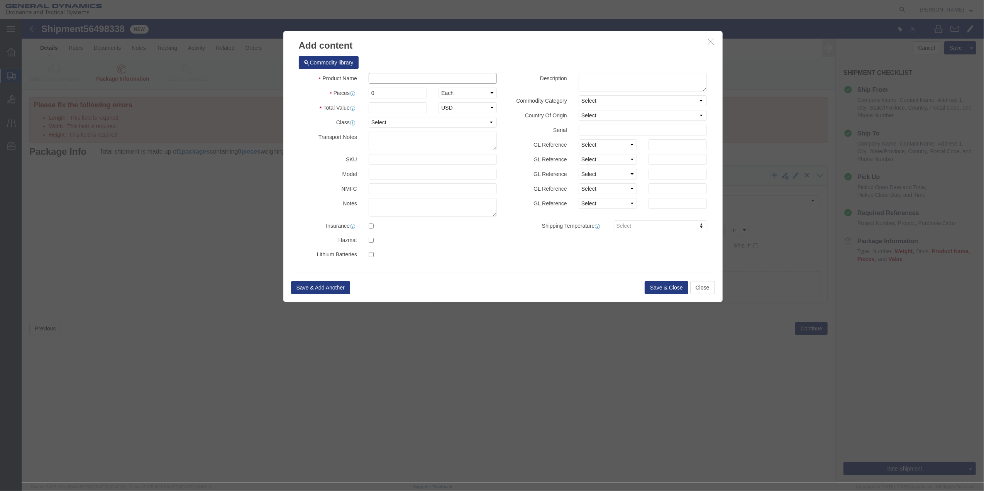
click input "text"
type input "MISC"
type input "100"
select select "US"
click input "0"
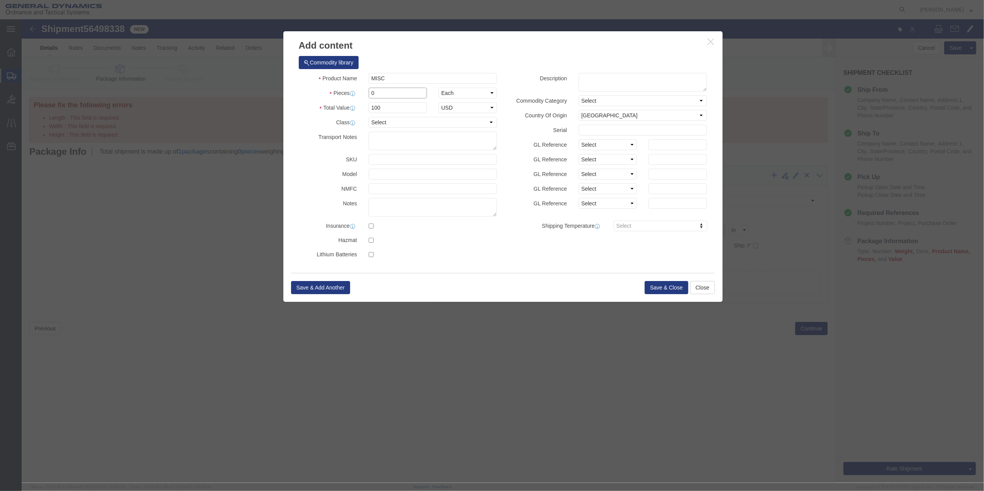
click input "0"
type input "01"
click select "Select 50 55 60 65 70 85 92.5 100 125 175 250 300 400"
select select "70"
click select "Select 50 55 60 65 70 85 92.5 100 125 175 250 300 400"
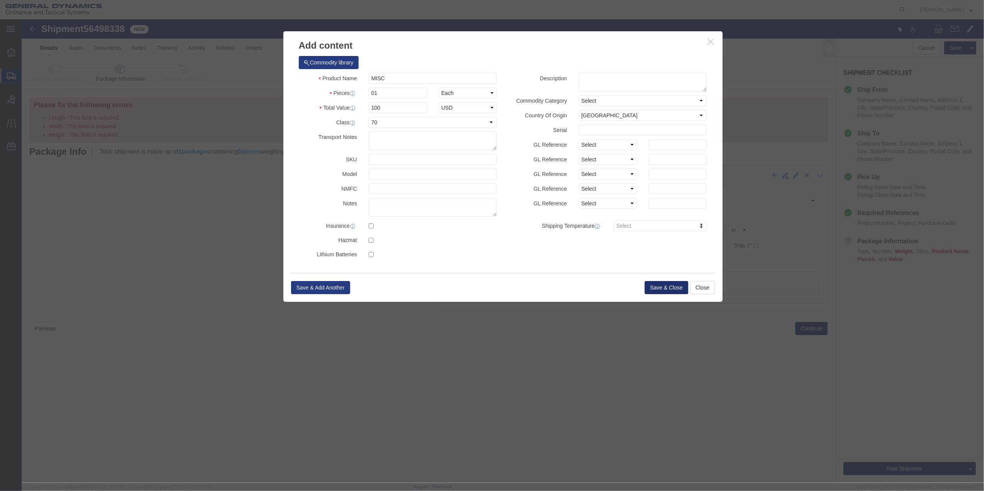
click button "Save & Close"
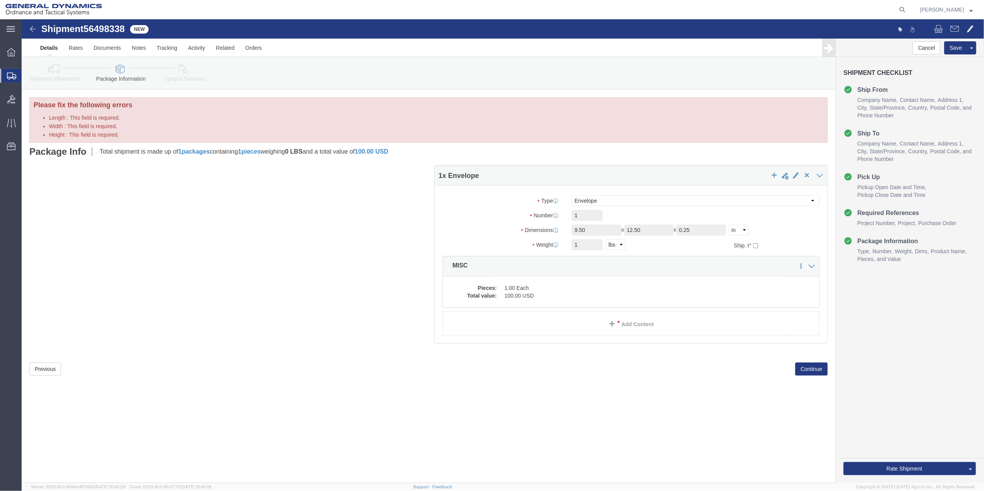
click link "Special Services"
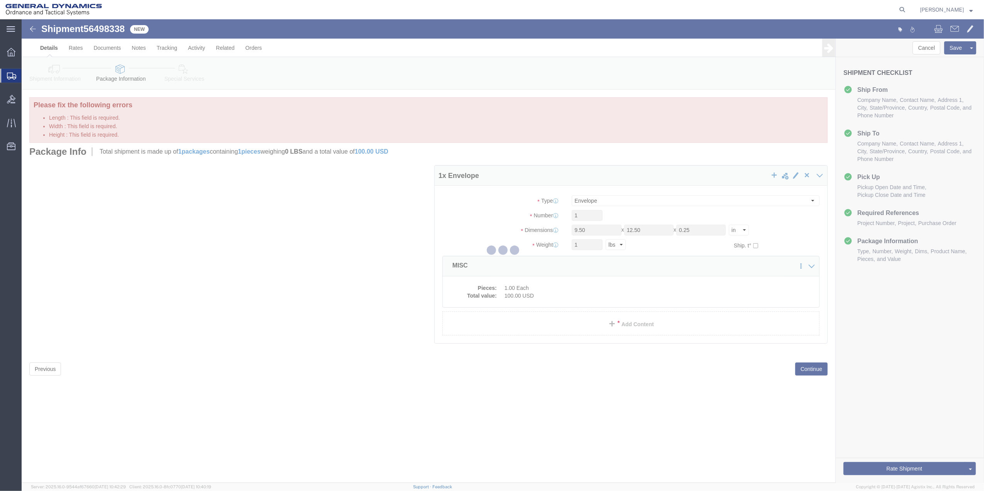
select select
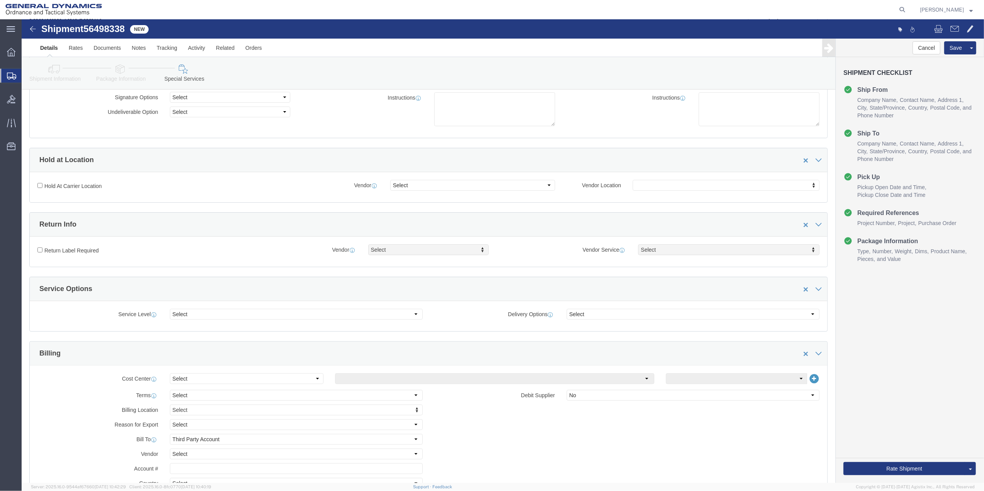
scroll to position [309, 0]
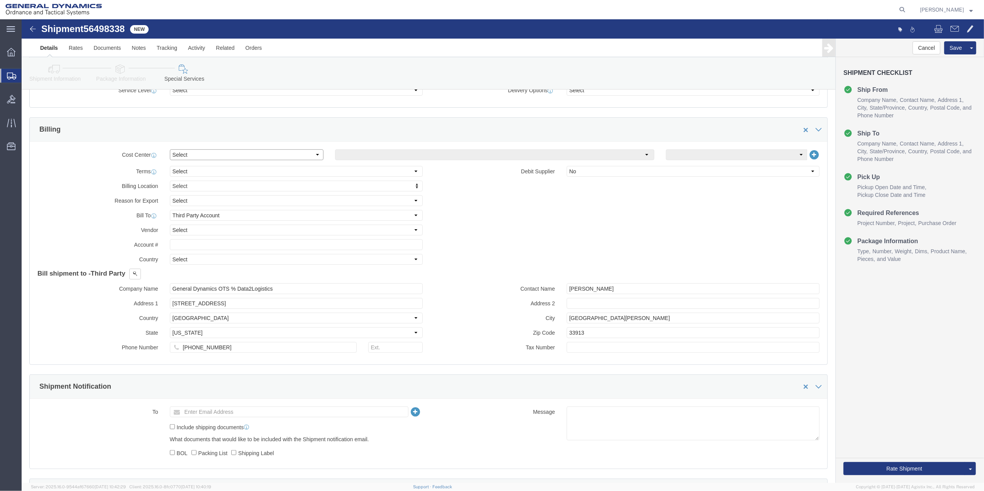
click select "Select Buyer Cost Center Department Operations Number Order Number Sales Person"
select select "DEPARTMENT"
click select "Select Buyer Cost Center Department Operations Number Order Number Sales Person"
click select "Select [GEOGRAPHIC_DATA] [GEOGRAPHIC_DATA] [GEOGRAPHIC_DATA] [GEOGRAPHIC_DATA] …"
select select "1763983"
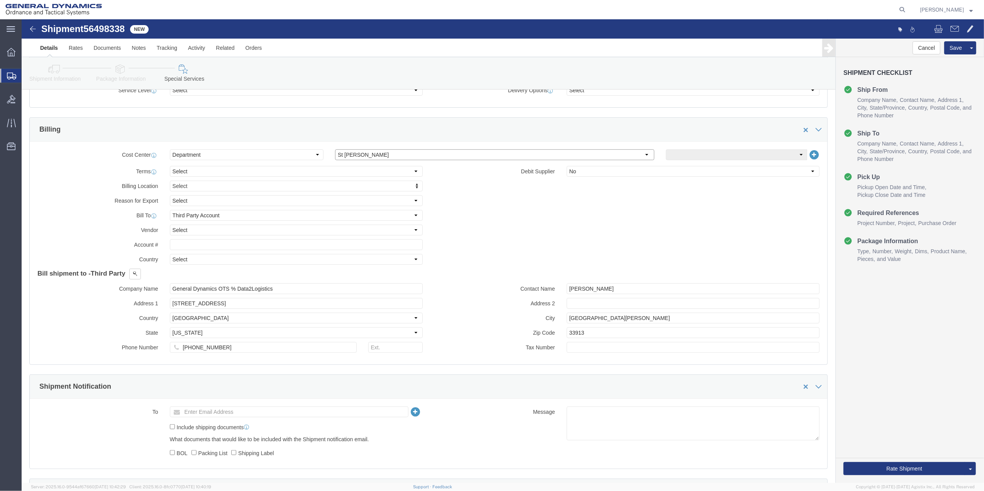
click select "Select [GEOGRAPHIC_DATA] [GEOGRAPHIC_DATA] [GEOGRAPHIC_DATA] [GEOGRAPHIC_DATA] …"
click select "Select 10AFM 10GAG 10GAH 10GFL 10GFO 10GIE 10GIS 30MABS St [PERSON_NAME] Program"
select select "214681"
click select "Select 10AFM 10GAG 10GAH 10GFL 10GFO 10GIE 10GIS 30MABS St [PERSON_NAME] Program"
drag, startPoint x: 294, startPoint y: 273, endPoint x: 130, endPoint y: 274, distance: 164.1
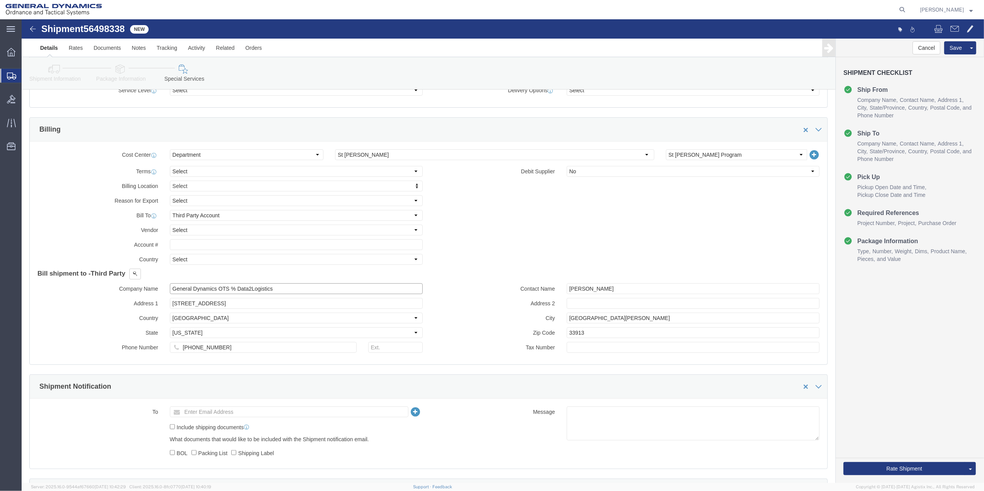
click div "Company Name General Dynamics OTS % Data2Logistics"
click p "- GEDOTS %DATA 2 LOGISTICS - (GEDOTS %DATA 2 LOGISTICS) [GEOGRAPHIC_DATA][PERSO…"
type input "GEDOTS %DATA 2 LOGISTICS"
type input "PO BOX 61050"
type input "GEDOTS %DATA 2 LOGISTICS"
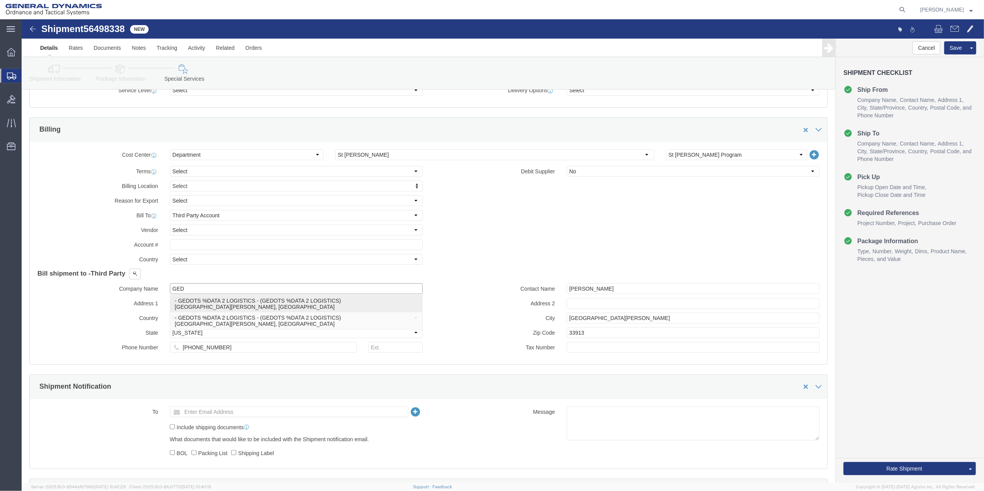
type input "FORT [PERSON_NAME]"
type input "33906"
select select "FL"
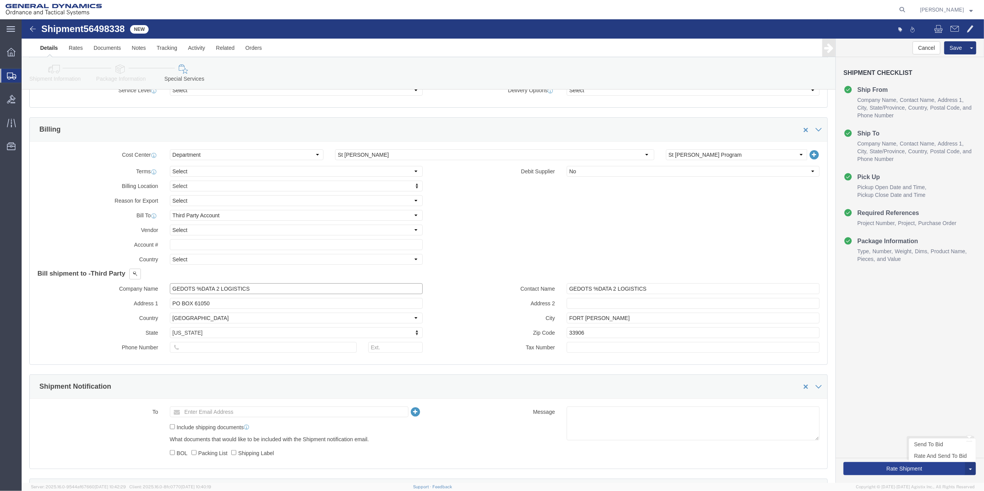
type input "GEDOTS %DATA 2 LOGISTICS"
click button "Rate Shipment"
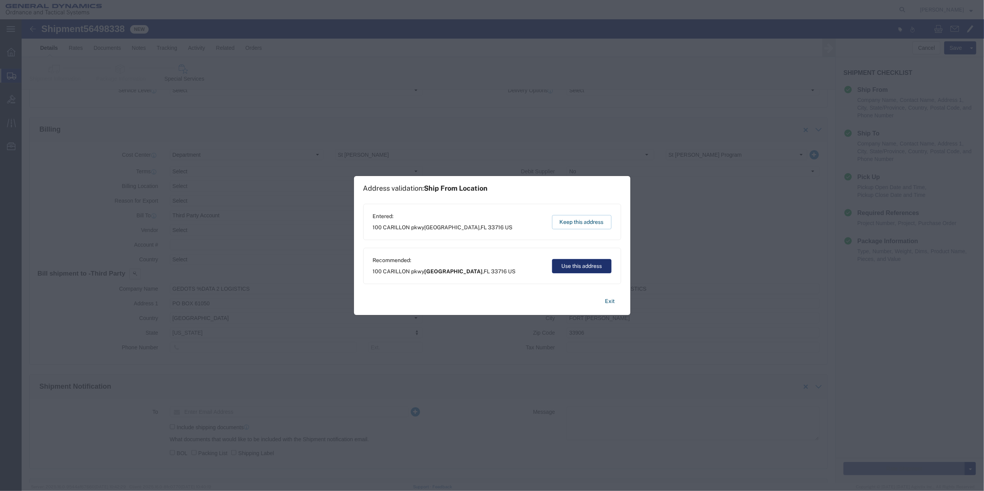
click at [584, 269] on button "Use this address" at bounding box center [581, 266] width 59 height 14
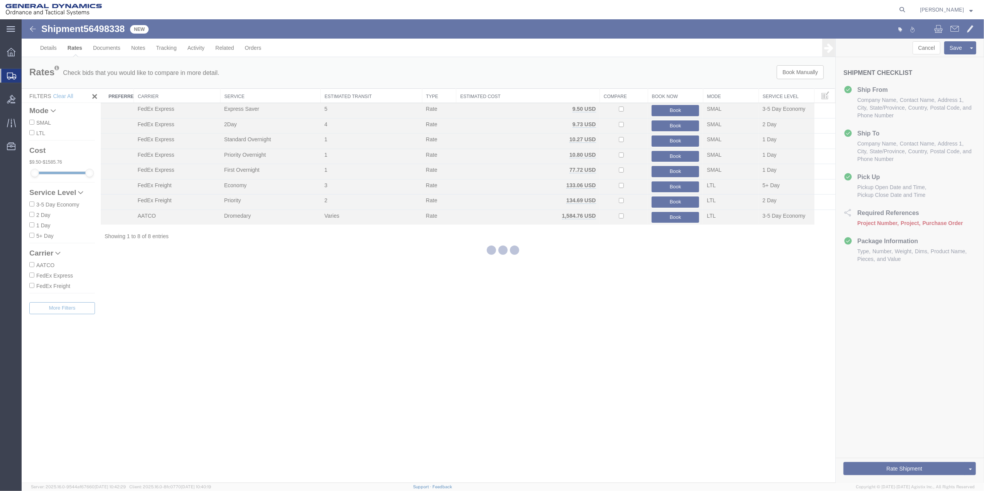
scroll to position [0, 0]
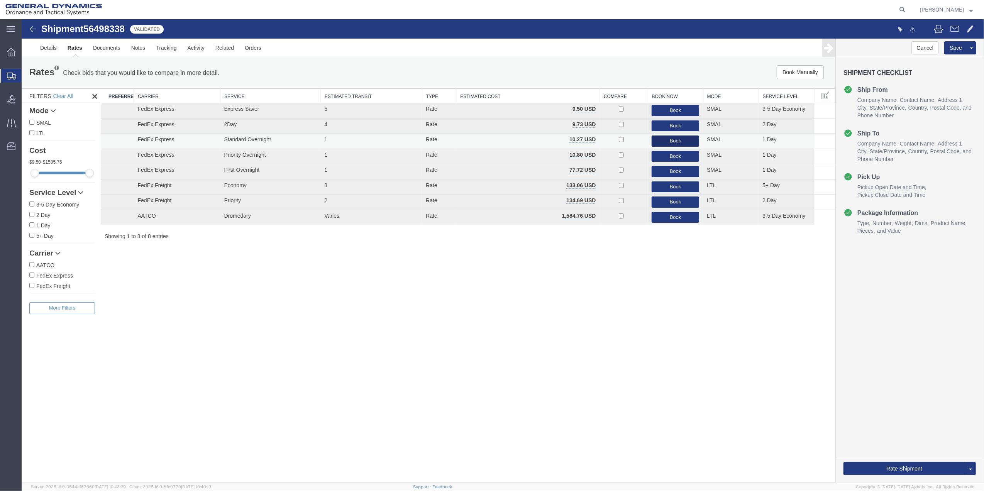
click at [661, 141] on button "Book" at bounding box center [675, 141] width 47 height 11
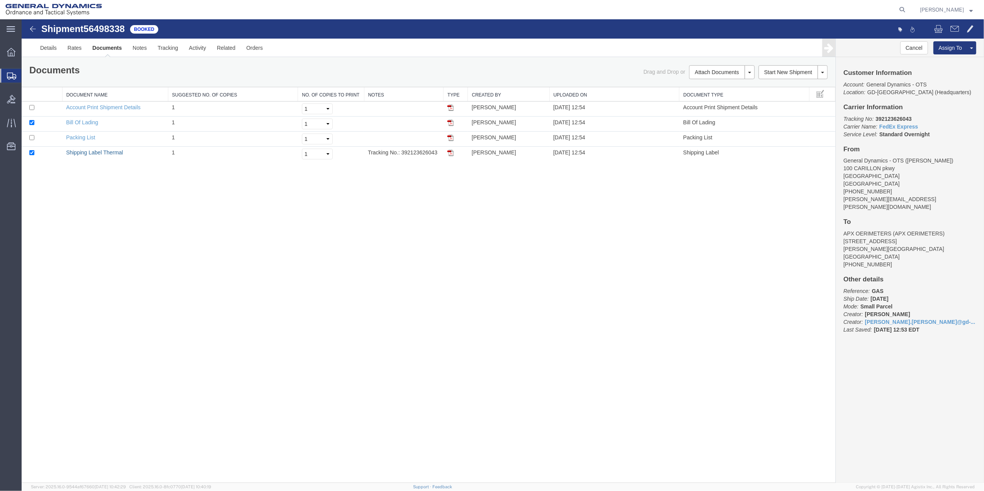
drag, startPoint x: 108, startPoint y: 154, endPoint x: 406, endPoint y: 181, distance: 298.8
click at [108, 154] on link "Shipping Label Thermal" at bounding box center [94, 152] width 57 height 6
